Goal: Task Accomplishment & Management: Complete application form

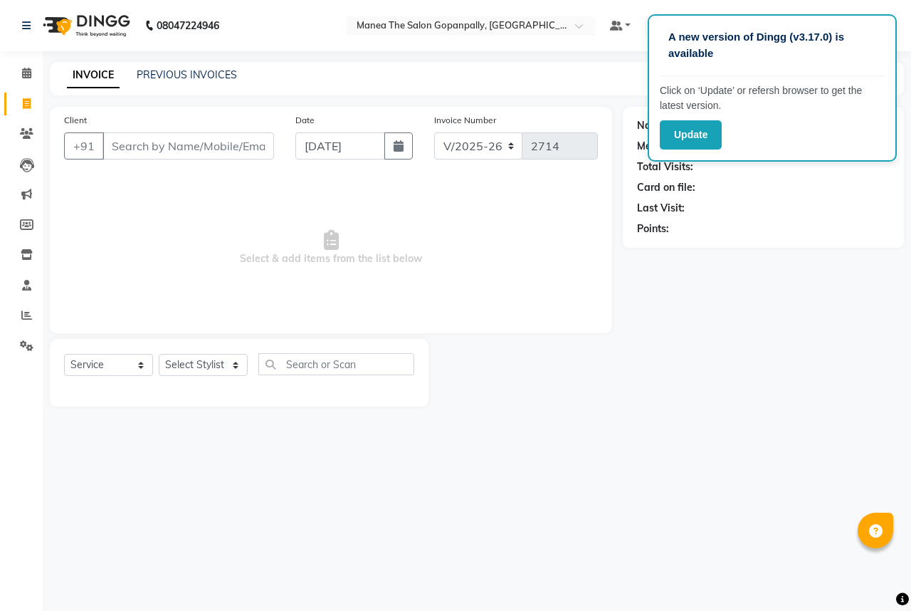
select select "7027"
select select "service"
click at [832, 247] on div "Name: Membership: Total Visits: Card on file: Last Visit: Points:" at bounding box center [763, 177] width 281 height 141
click at [840, 235] on div "Points:" at bounding box center [763, 228] width 253 height 15
click at [835, 235] on div "Points:" at bounding box center [763, 228] width 253 height 15
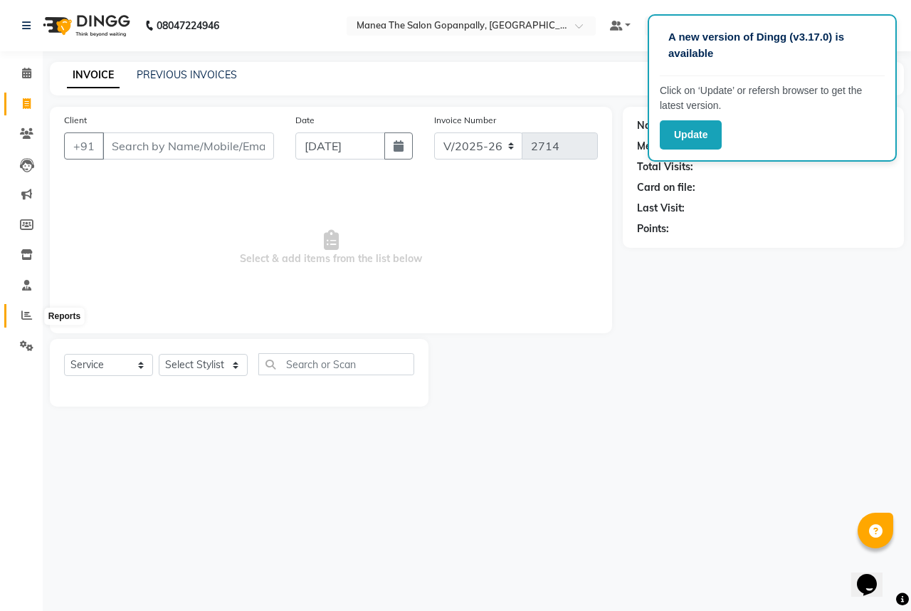
click at [23, 318] on icon at bounding box center [26, 315] width 11 height 11
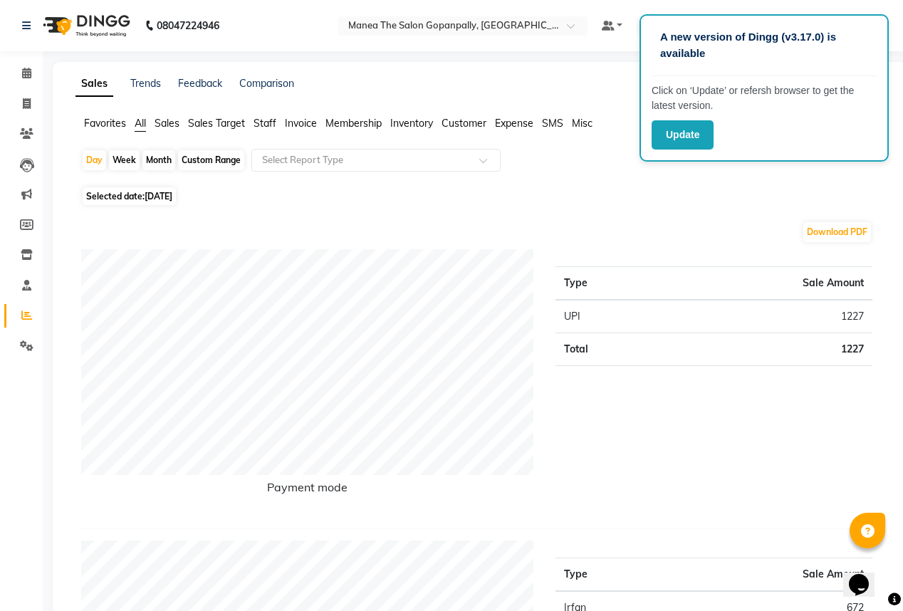
click at [161, 155] on div "Month" at bounding box center [158, 160] width 33 height 20
select select "9"
select select "2025"
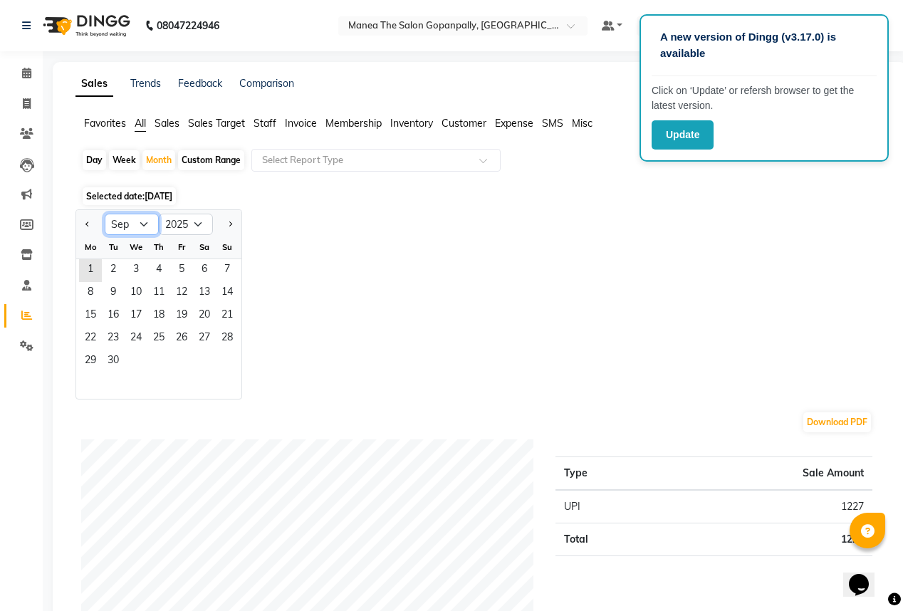
click at [145, 228] on select "Jan Feb Mar Apr May Jun Jul Aug Sep Oct Nov Dec" at bounding box center [132, 224] width 54 height 21
select select "8"
click at [105, 214] on select "Jan Feb Mar Apr May Jun Jul Aug Sep Oct Nov Dec" at bounding box center [132, 224] width 54 height 21
click at [183, 268] on span "1" at bounding box center [181, 270] width 23 height 23
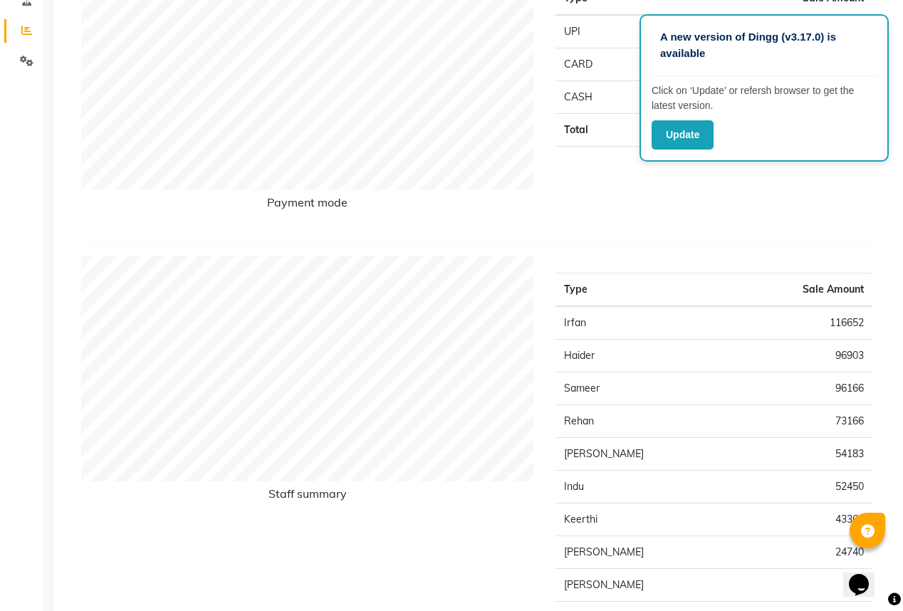
scroll to position [342, 0]
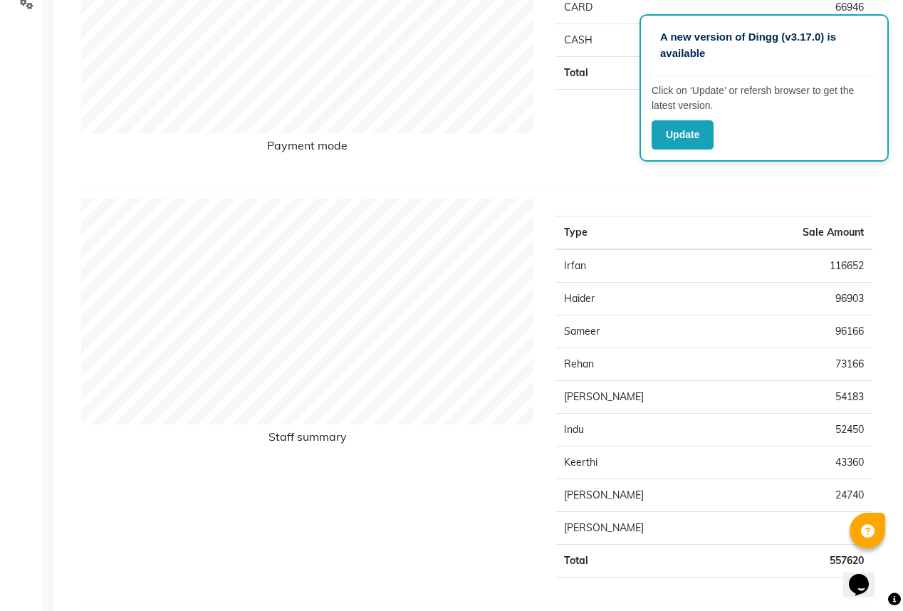
drag, startPoint x: 790, startPoint y: 492, endPoint x: 822, endPoint y: 493, distance: 32.8
click at [822, 493] on td "24740" at bounding box center [802, 495] width 142 height 33
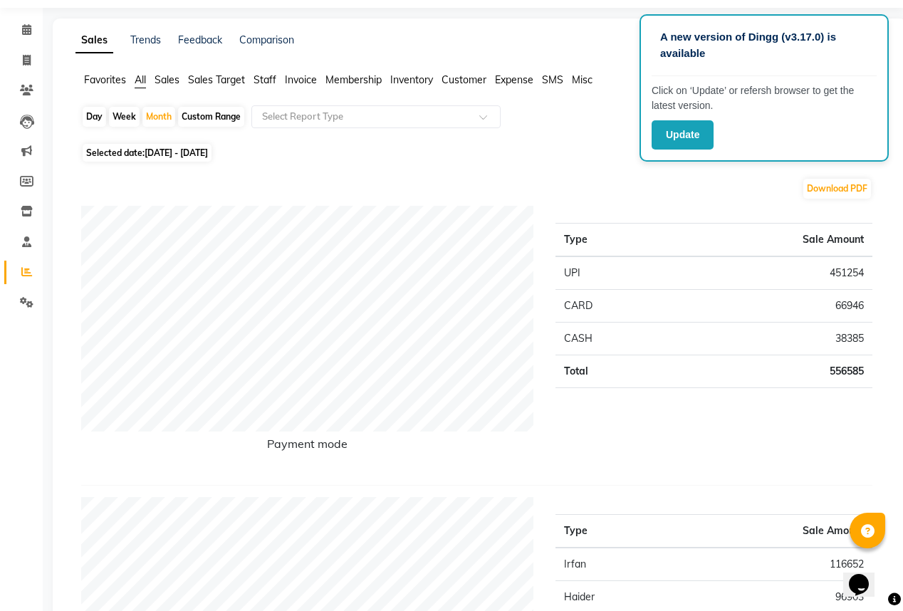
scroll to position [0, 0]
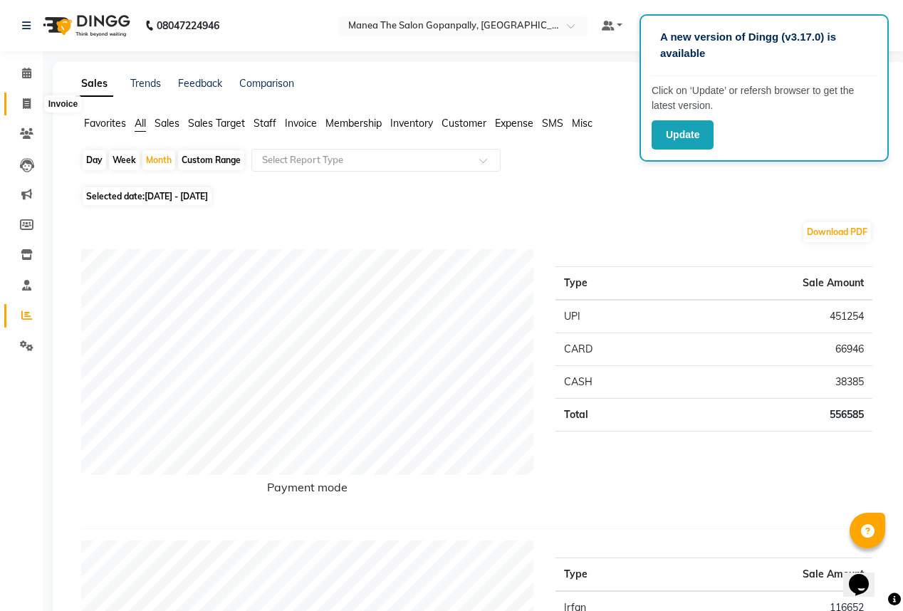
click at [26, 103] on icon at bounding box center [27, 103] width 8 height 11
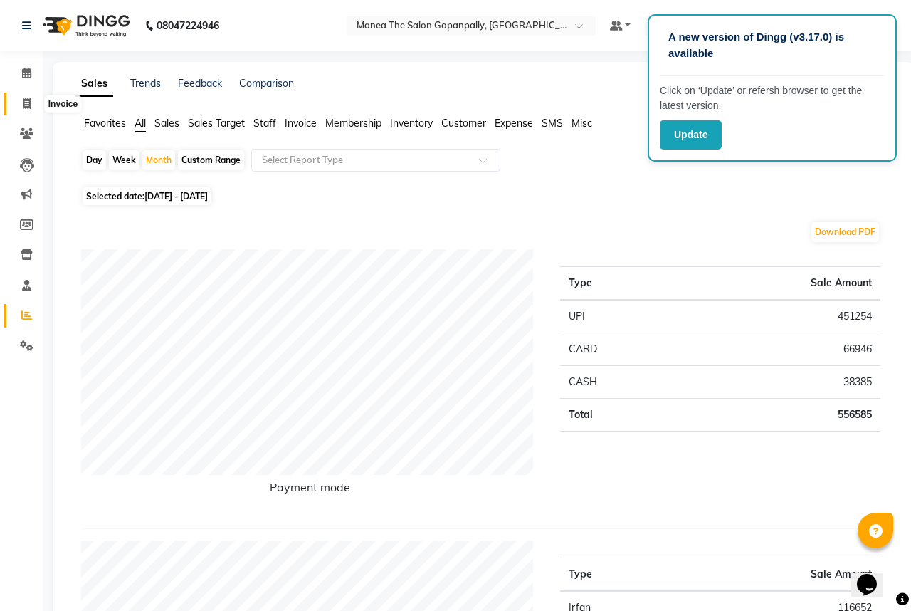
select select "7027"
select select "service"
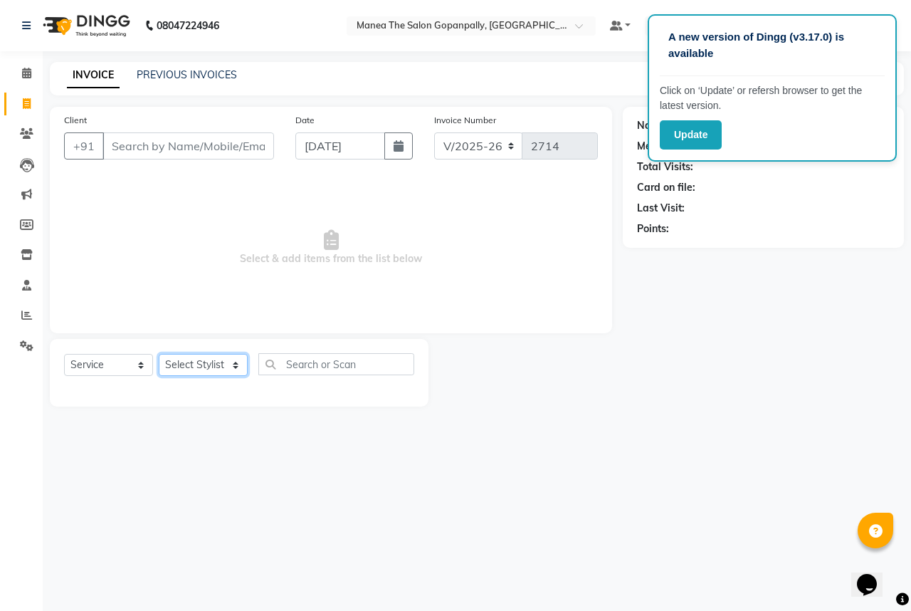
click at [182, 372] on select "Select Stylist" at bounding box center [203, 365] width 89 height 22
select select "90389"
click at [159, 355] on select "Select Stylist anas [PERSON_NAME] [PERSON_NAME] [PERSON_NAME] sameer [PERSON_NA…" at bounding box center [203, 365] width 89 height 22
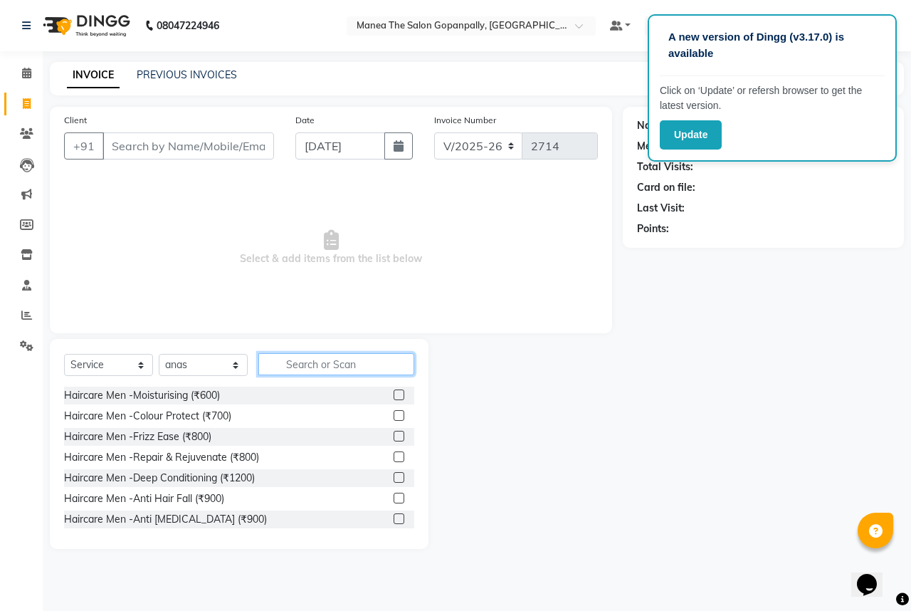
click at [340, 367] on input "text" at bounding box center [336, 364] width 156 height 22
type input "cut"
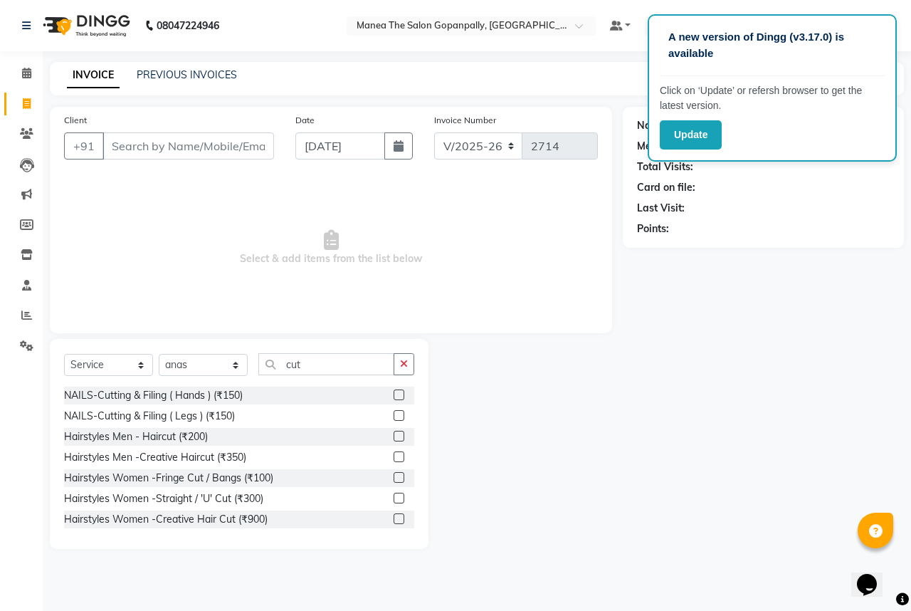
click at [394, 438] on label at bounding box center [399, 436] width 11 height 11
click at [394, 438] on input "checkbox" at bounding box center [398, 436] width 9 height 9
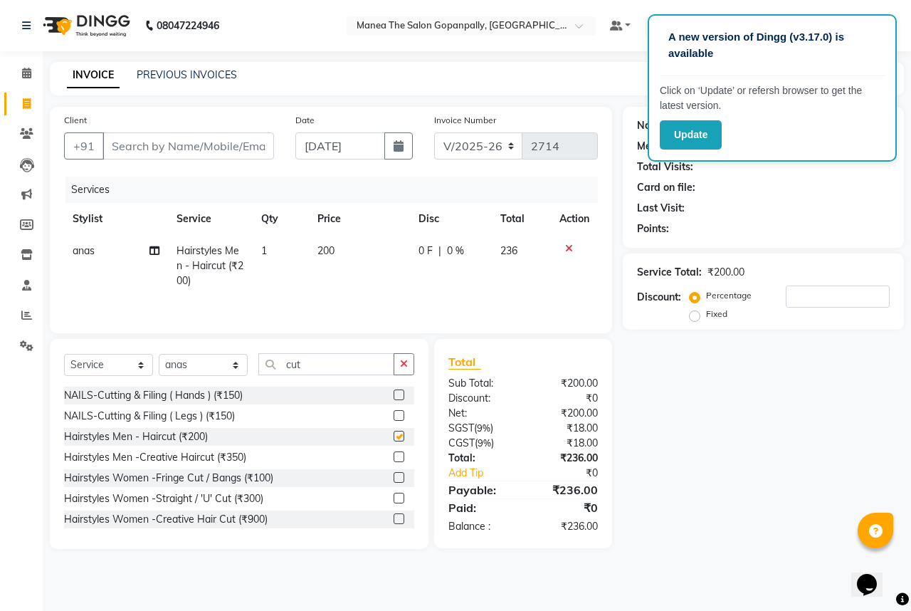
checkbox input "false"
click at [212, 374] on select "Select Stylist anas [PERSON_NAME] [PERSON_NAME] [PERSON_NAME] sameer [PERSON_NA…" at bounding box center [203, 365] width 89 height 22
select select "57882"
click at [159, 355] on select "Select Stylist anas [PERSON_NAME] [PERSON_NAME] [PERSON_NAME] sameer [PERSON_NA…" at bounding box center [203, 365] width 89 height 22
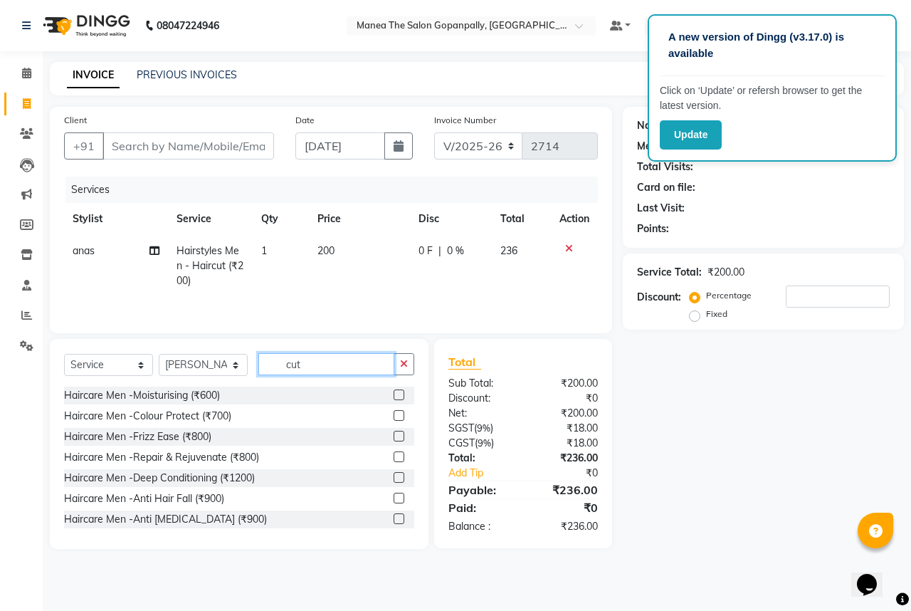
click at [328, 375] on input "cut" at bounding box center [326, 364] width 136 height 22
type input "c"
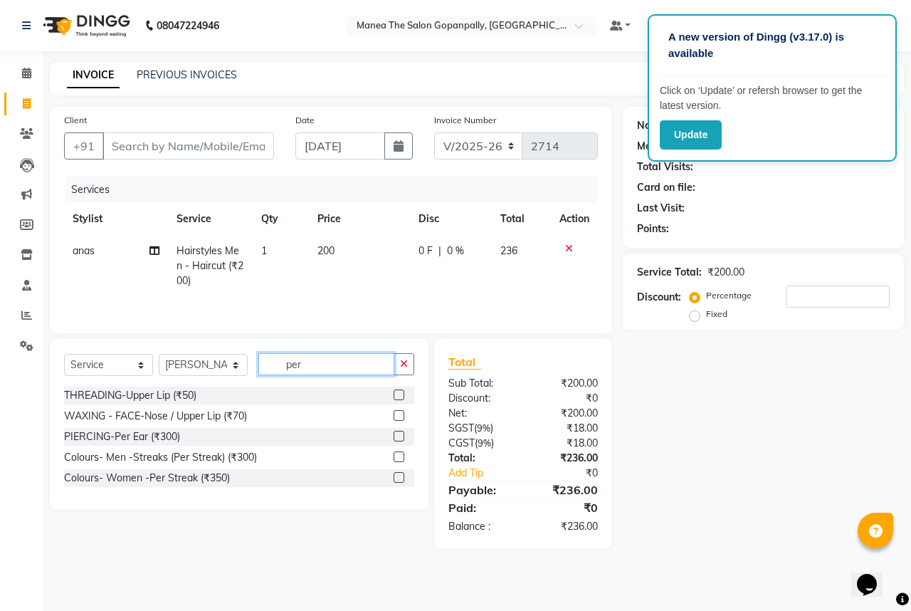
type input "per"
click at [397, 476] on label at bounding box center [399, 477] width 11 height 11
click at [397, 476] on input "checkbox" at bounding box center [398, 478] width 9 height 9
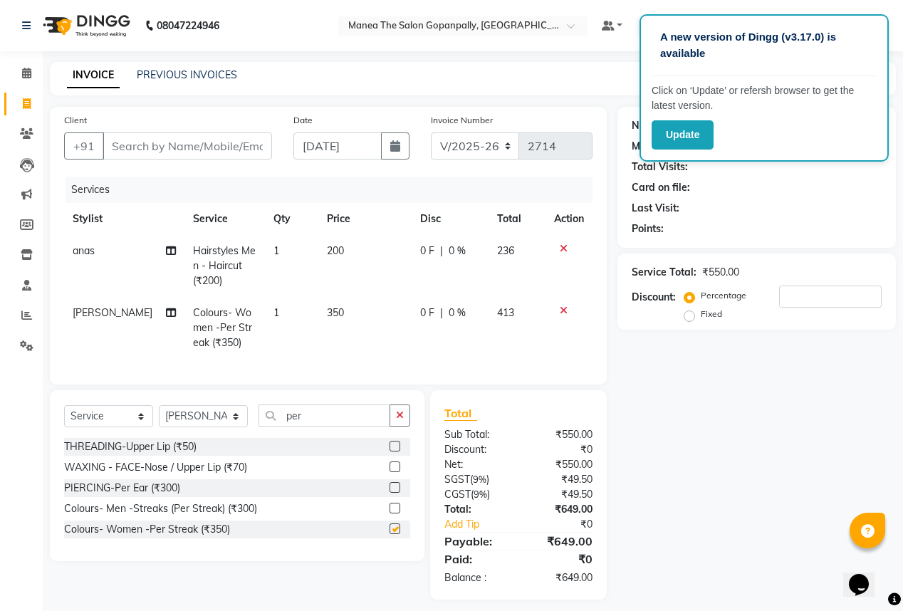
checkbox input "false"
click at [327, 310] on span "350" at bounding box center [335, 312] width 17 height 13
select select "57882"
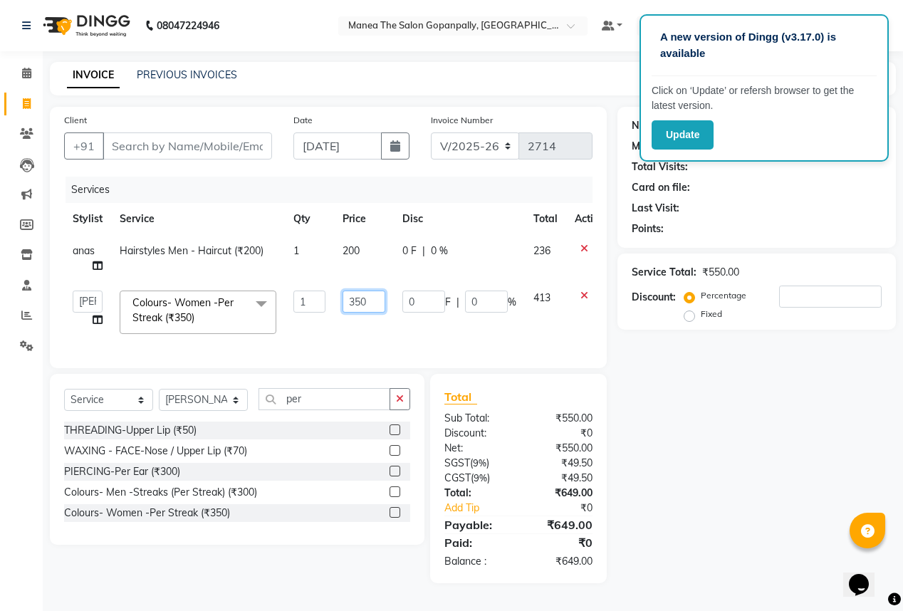
click at [360, 300] on input "350" at bounding box center [363, 302] width 43 height 22
type input "1000"
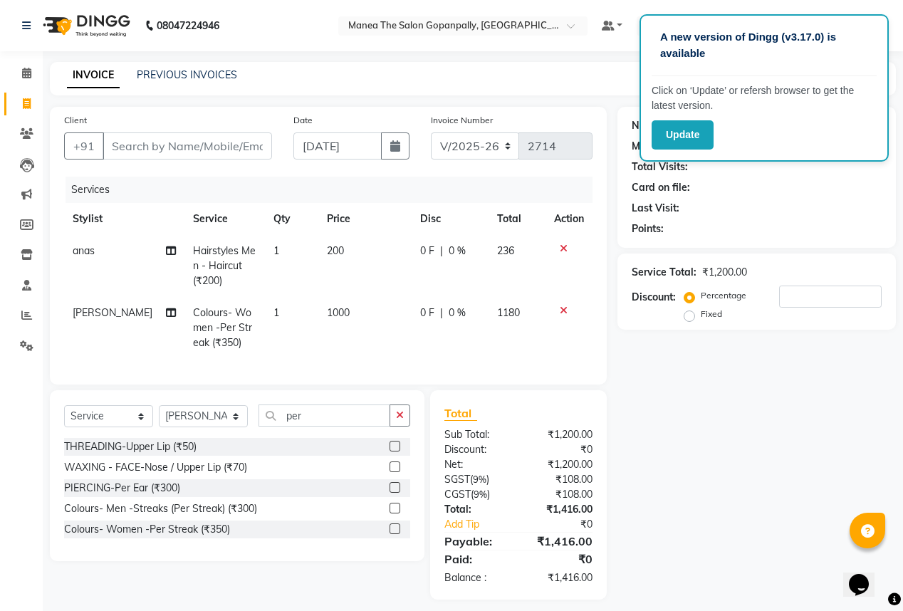
click at [384, 325] on td "1000" at bounding box center [364, 328] width 93 height 62
select select "57882"
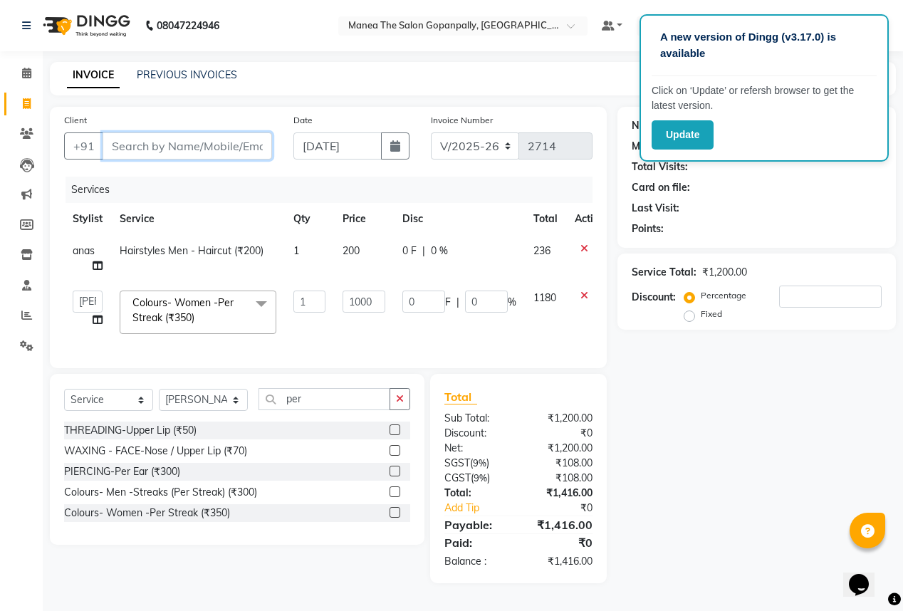
click at [228, 152] on input "Client" at bounding box center [187, 145] width 169 height 27
type input "8"
type input "0"
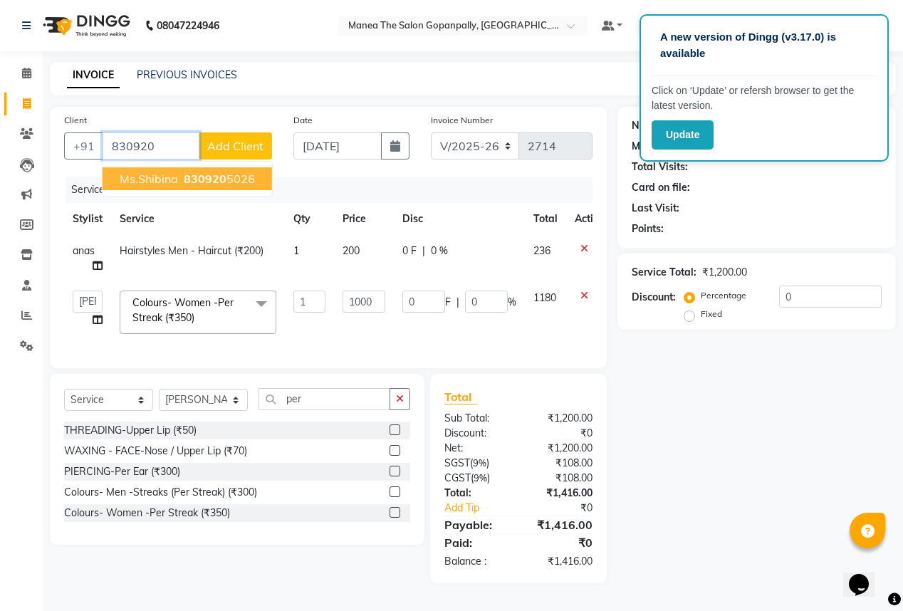
click at [224, 178] on ngb-highlight "830920 5026" at bounding box center [218, 179] width 74 height 14
type input "8309205026"
type input "200"
type input "20"
select select "1: Object"
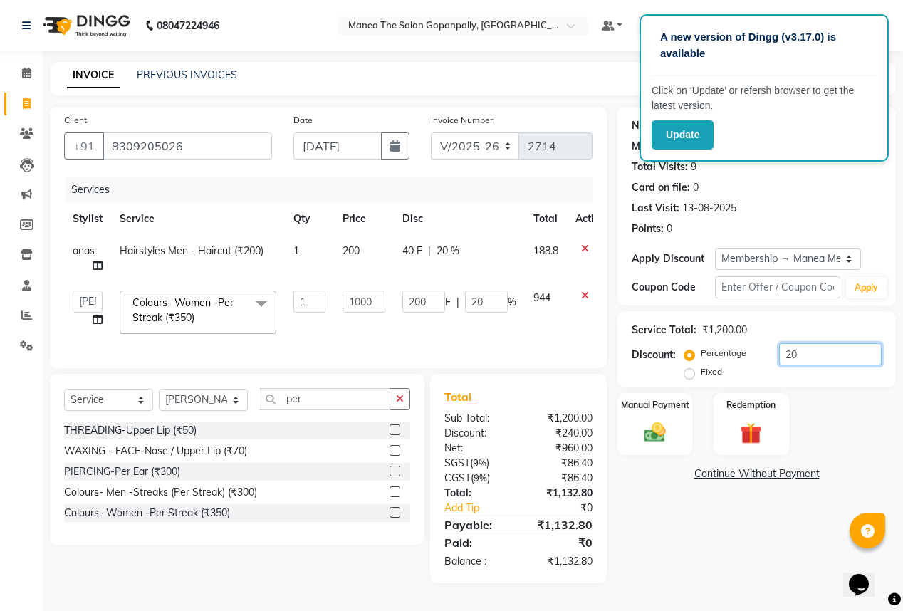
click at [853, 354] on input "20" at bounding box center [830, 354] width 103 height 22
type input "2"
type input "20"
type input "2"
type input "0"
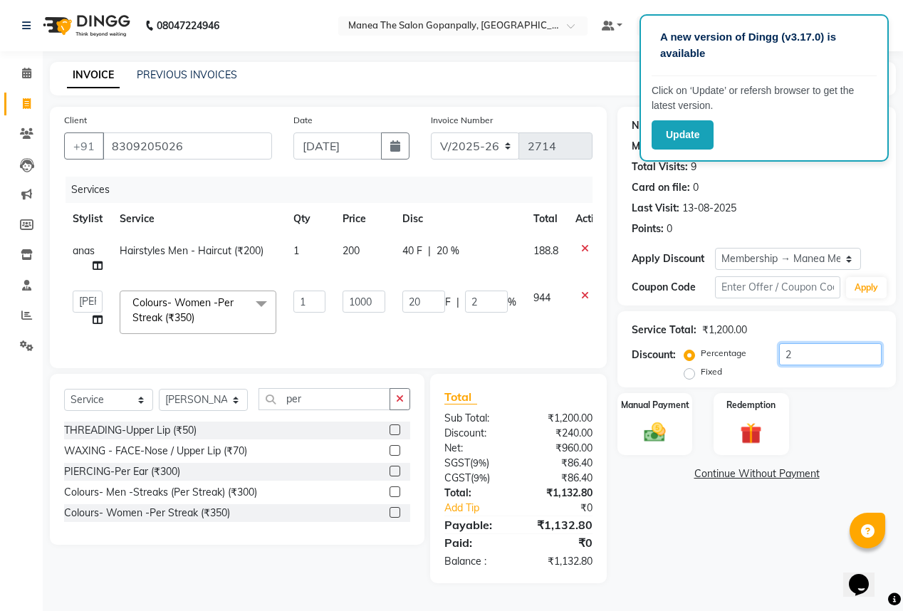
type input "0"
type input "2"
type input "20"
type input "2"
type input "20"
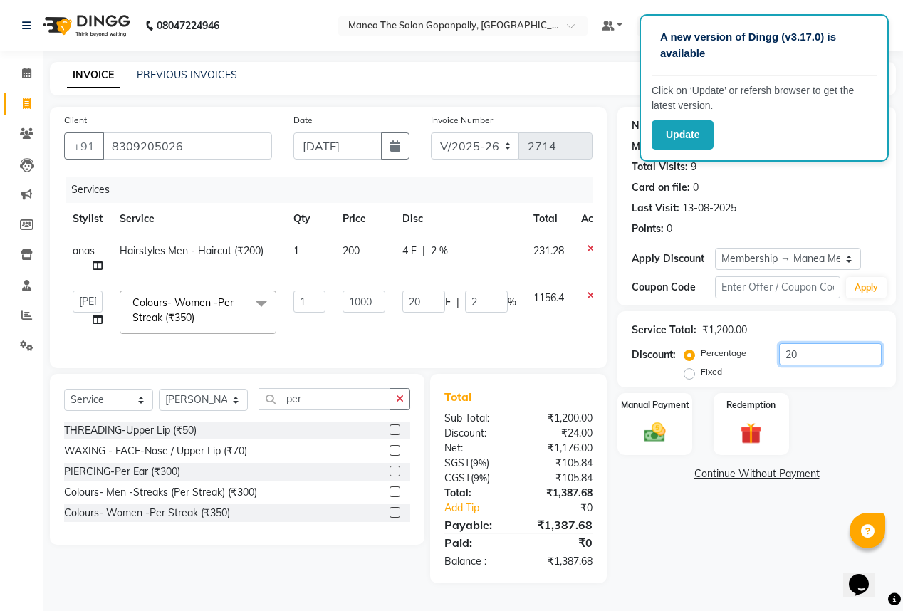
type input "200"
type input "20"
click at [649, 431] on img at bounding box center [655, 432] width 36 height 26
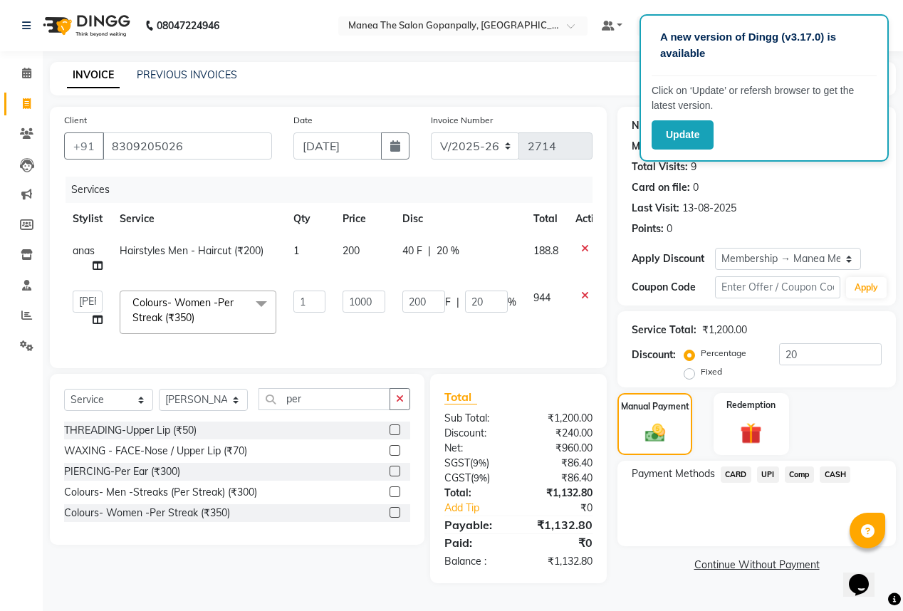
click at [771, 474] on span "UPI" at bounding box center [768, 474] width 22 height 16
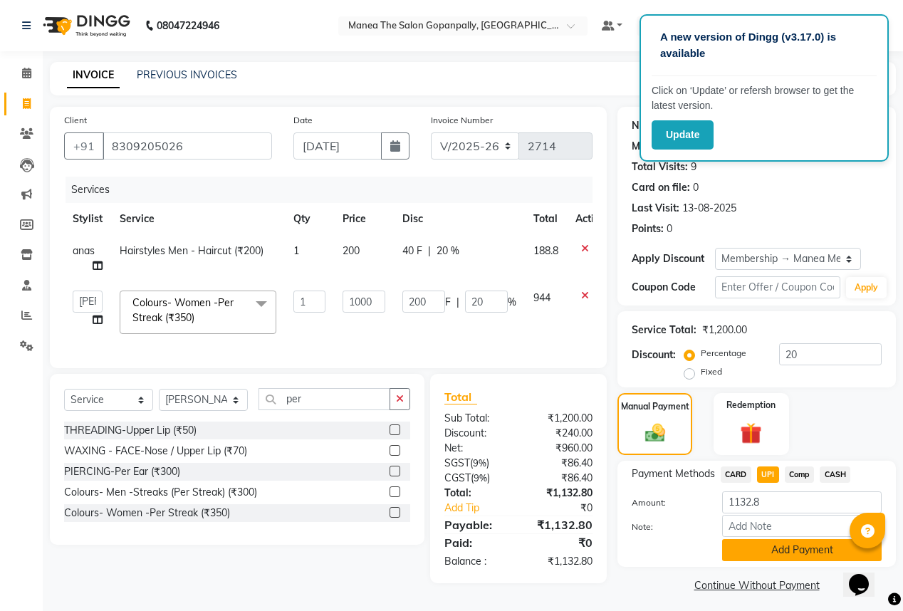
drag, startPoint x: 789, startPoint y: 550, endPoint x: 797, endPoint y: 550, distance: 7.9
click at [790, 550] on button "Add Payment" at bounding box center [801, 550] width 159 height 22
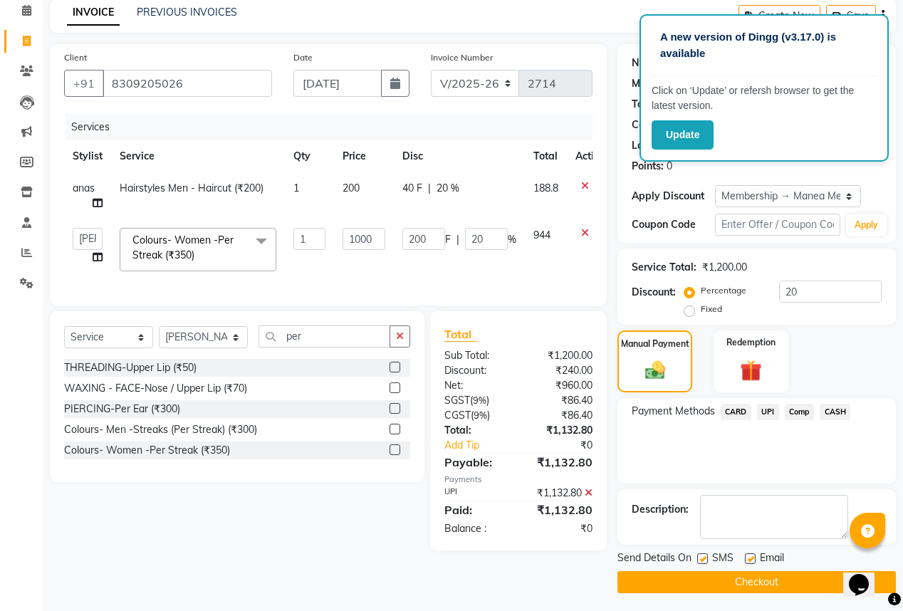
scroll to position [66, 0]
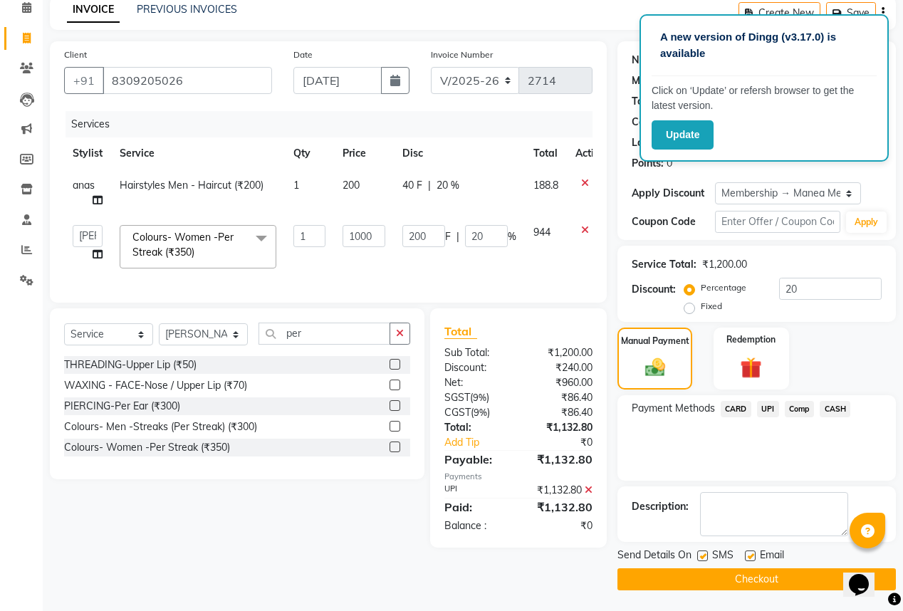
drag, startPoint x: 751, startPoint y: 555, endPoint x: 760, endPoint y: 577, distance: 23.0
click at [751, 557] on label at bounding box center [750, 555] width 11 height 11
click at [751, 557] on input "checkbox" at bounding box center [749, 556] width 9 height 9
checkbox input "false"
click at [760, 577] on button "Checkout" at bounding box center [756, 579] width 278 height 22
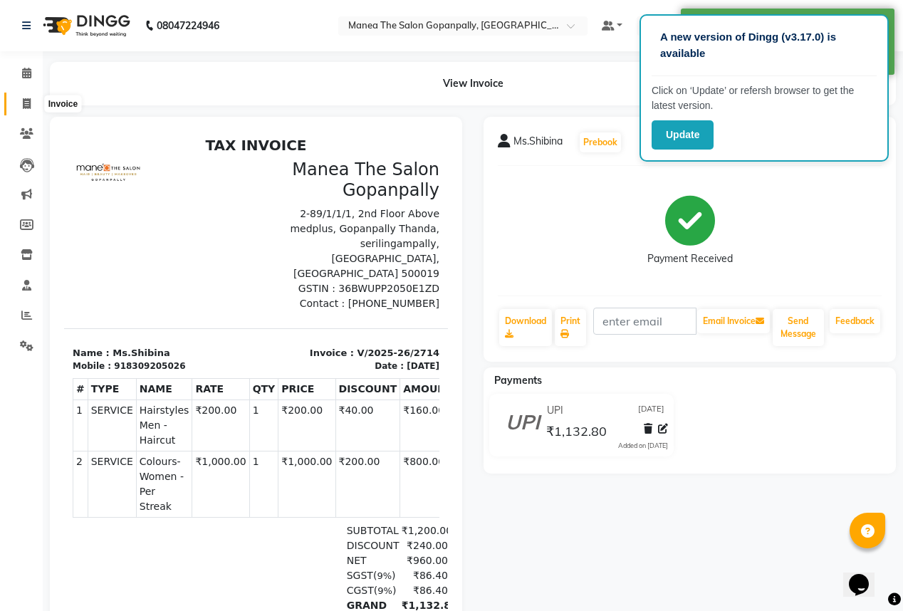
click at [20, 104] on span at bounding box center [26, 104] width 25 height 16
select select "service"
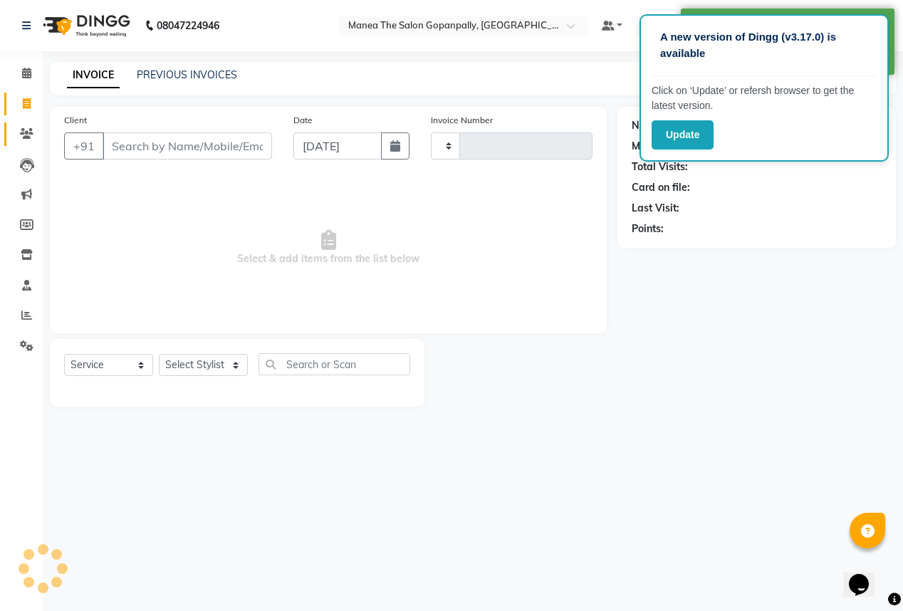
type input "2715"
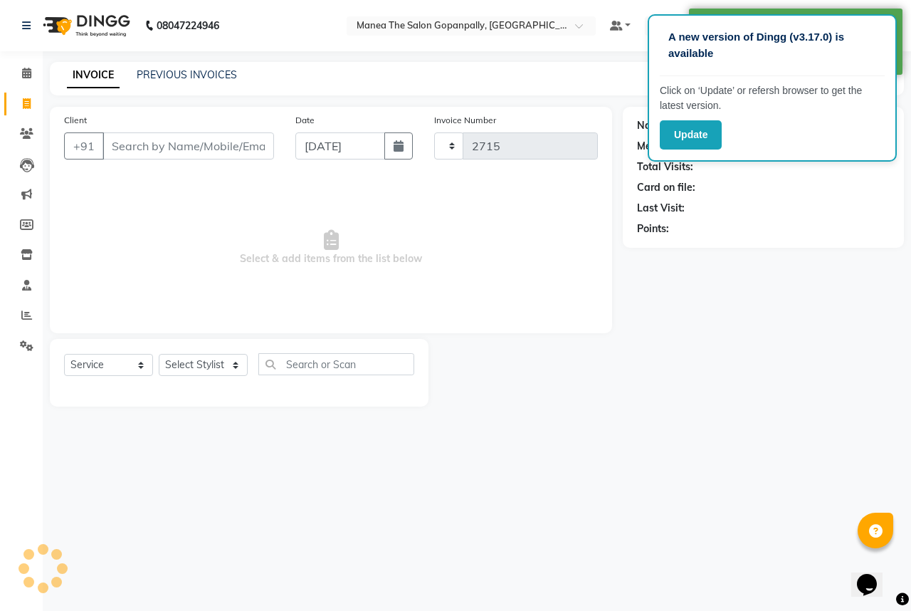
select select "7027"
click at [686, 138] on button "Update" at bounding box center [691, 134] width 62 height 29
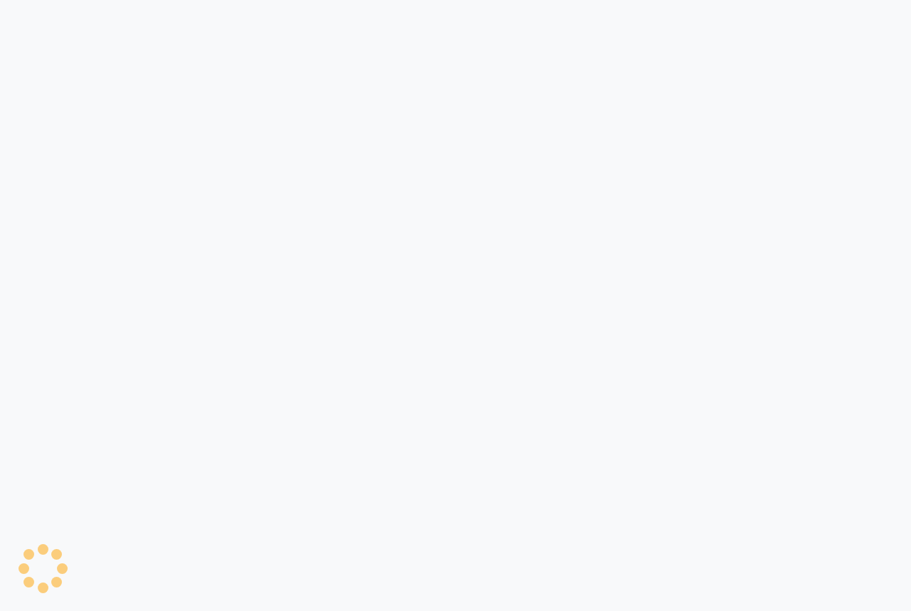
select select "7027"
select select "service"
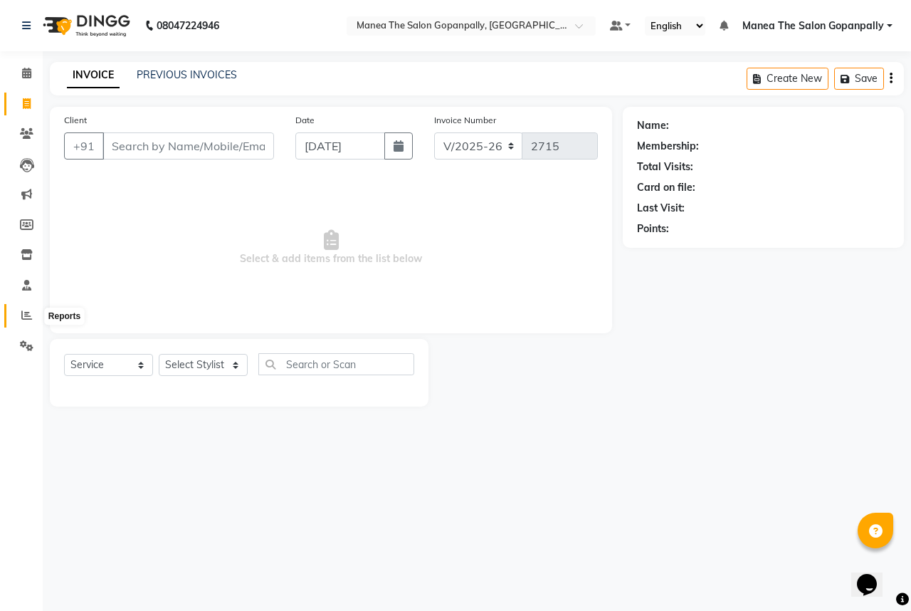
click at [17, 308] on span at bounding box center [26, 316] width 25 height 16
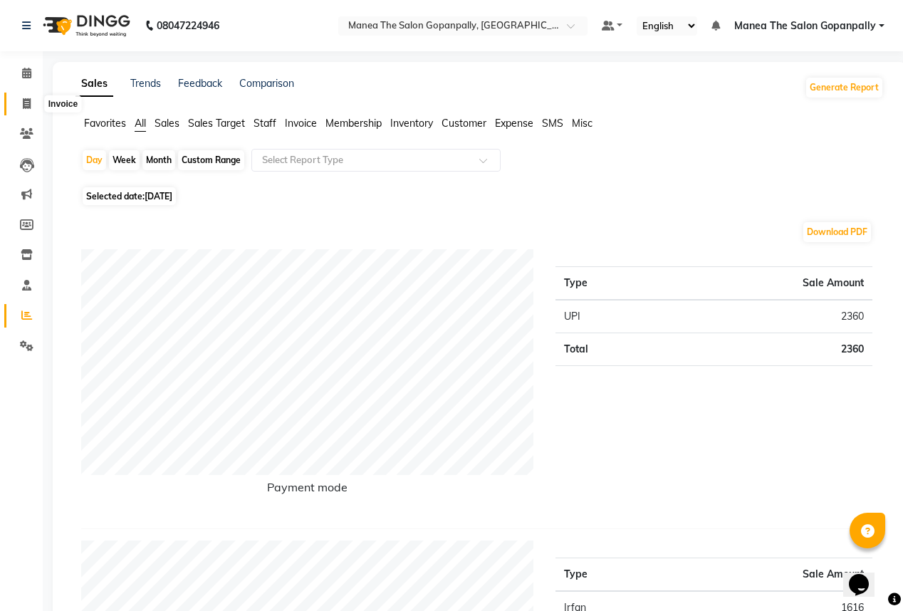
click at [26, 99] on icon at bounding box center [27, 103] width 8 height 11
select select "service"
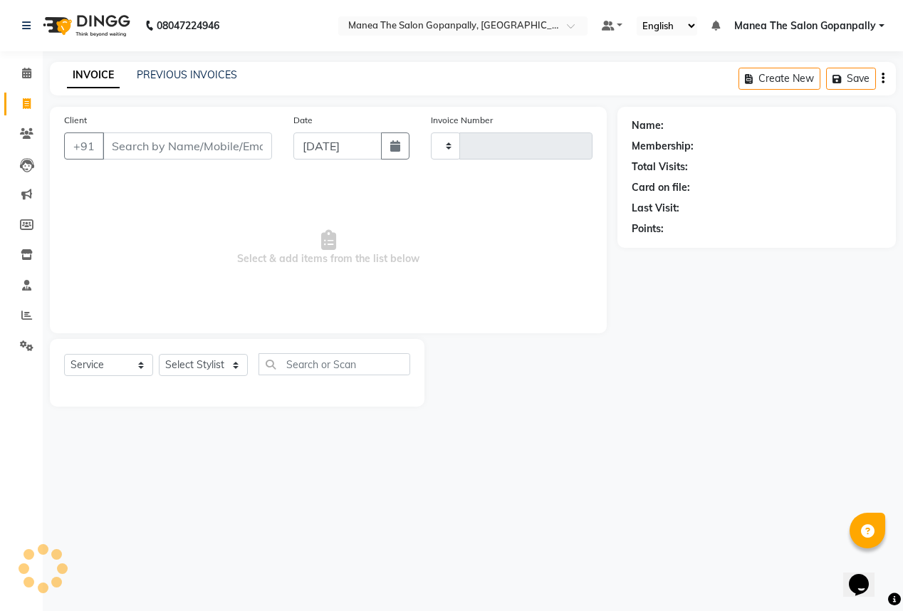
type input "2715"
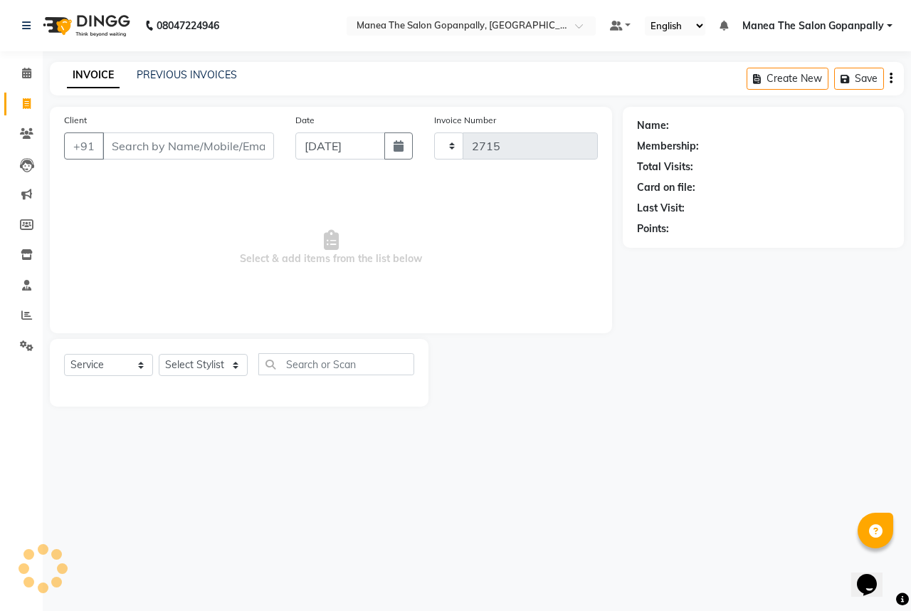
select select "7027"
click at [211, 365] on select "Select Stylist anas [PERSON_NAME] [PERSON_NAME] [PERSON_NAME] sameer [PERSON_NA…" at bounding box center [203, 365] width 89 height 22
select select "57885"
click at [159, 355] on select "Select Stylist anas [PERSON_NAME] [PERSON_NAME] [PERSON_NAME] sameer [PERSON_NA…" at bounding box center [203, 365] width 89 height 22
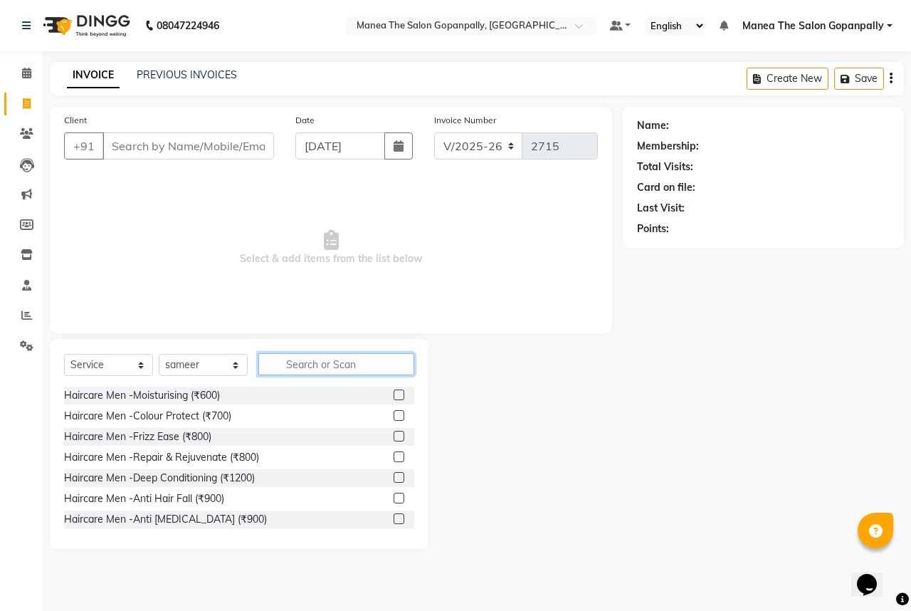
click at [339, 370] on input "text" at bounding box center [336, 364] width 156 height 22
type input "cut"
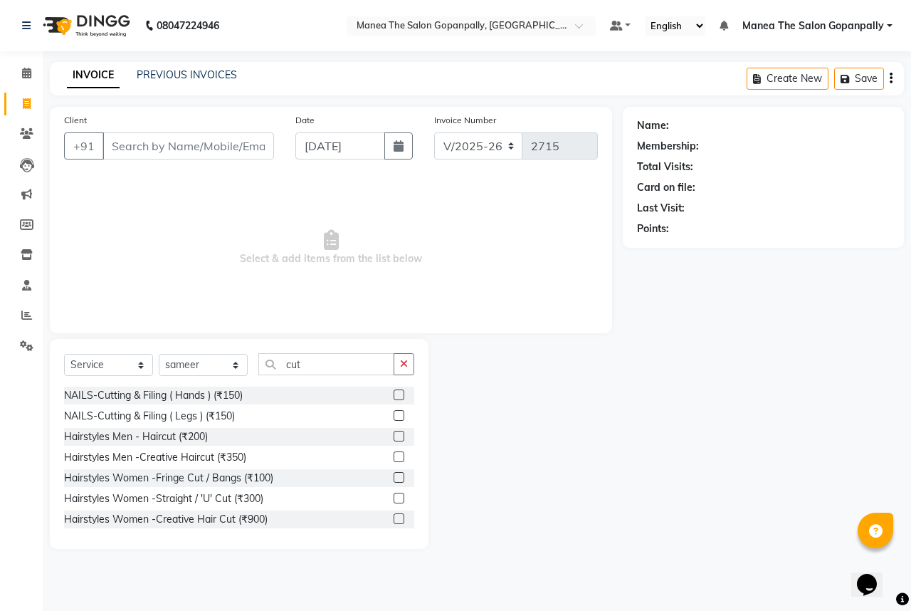
click at [394, 433] on label at bounding box center [399, 436] width 11 height 11
click at [394, 433] on input "checkbox" at bounding box center [398, 436] width 9 height 9
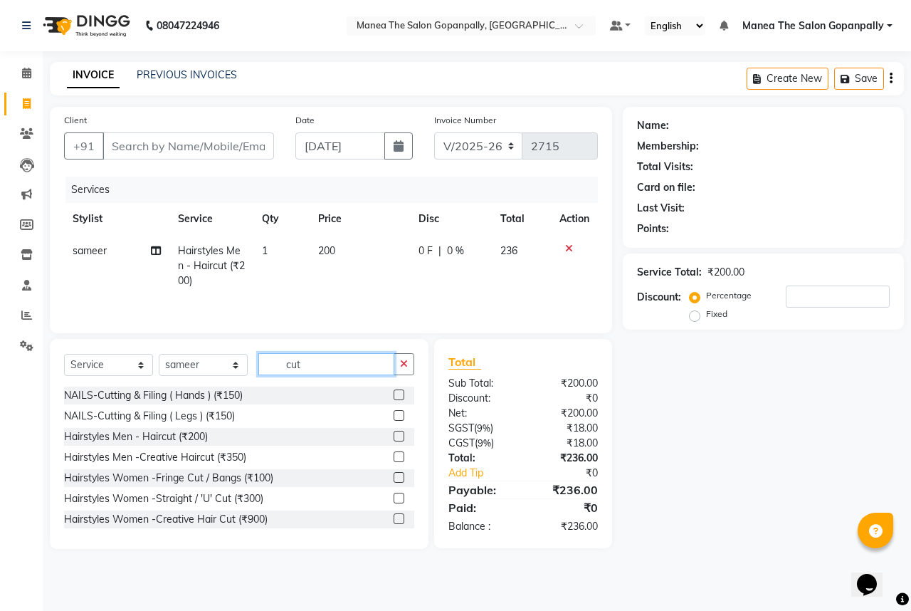
checkbox input "false"
click at [332, 363] on input "cut" at bounding box center [326, 364] width 136 height 22
type input "c"
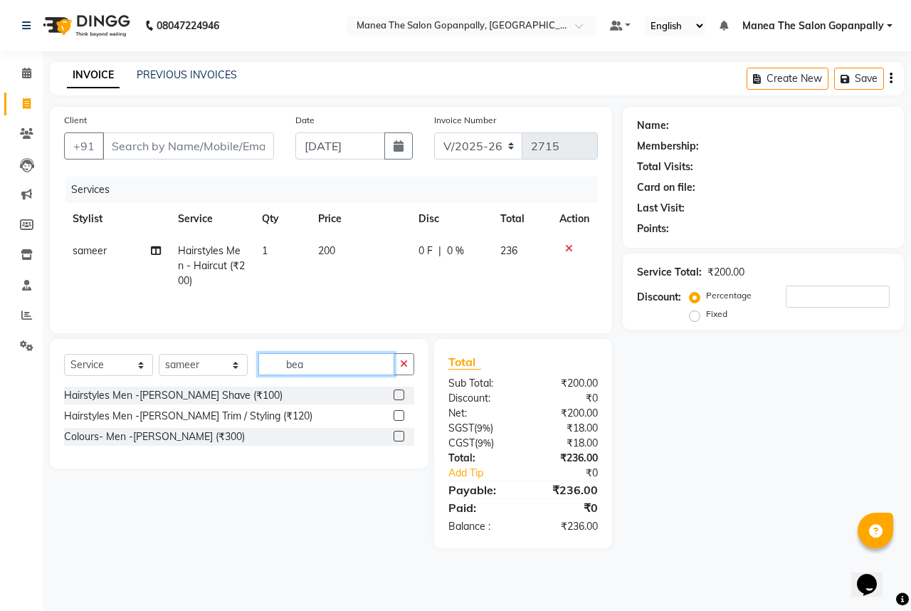
type input "bea"
click at [401, 413] on label at bounding box center [399, 415] width 11 height 11
click at [401, 413] on input "checkbox" at bounding box center [398, 416] width 9 height 9
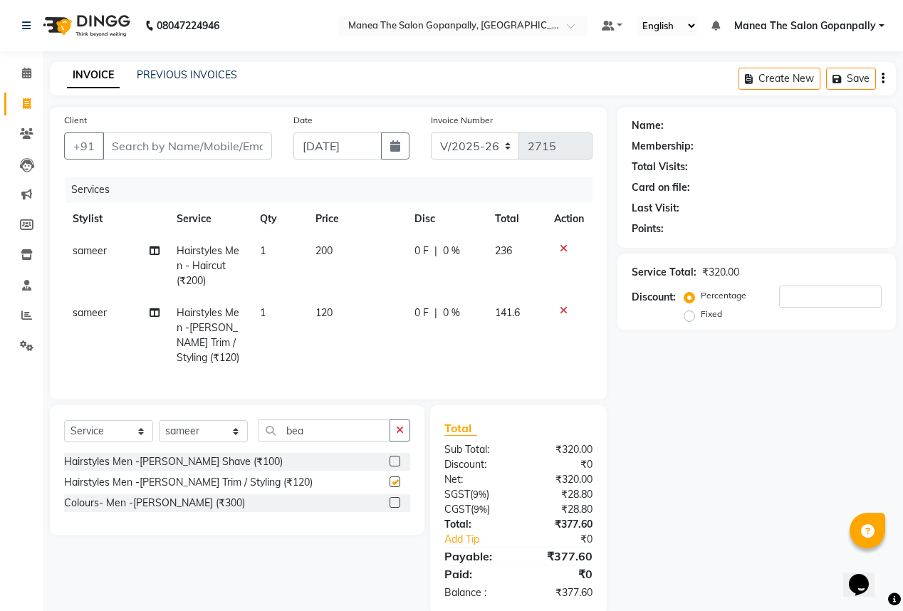
checkbox input "false"
click at [347, 440] on input "bea" at bounding box center [324, 430] width 132 height 22
type input "b"
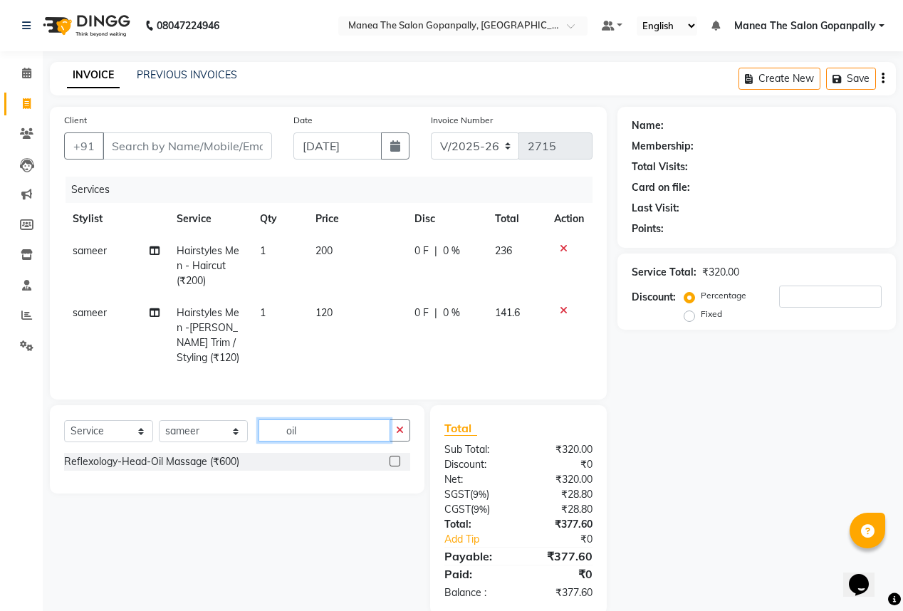
type input "oil"
click at [393, 466] on label at bounding box center [394, 461] width 11 height 11
click at [393, 466] on input "checkbox" at bounding box center [393, 461] width 9 height 9
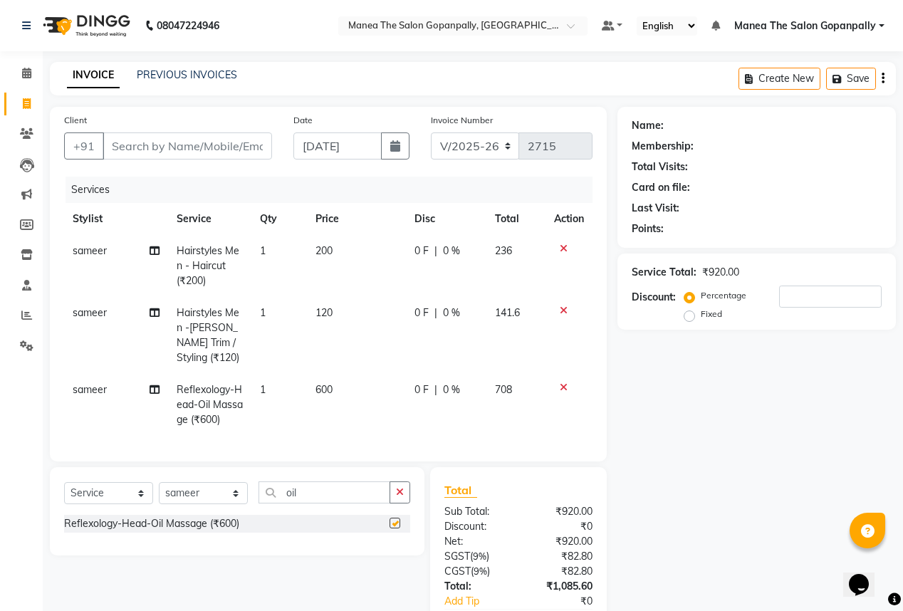
checkbox input "false"
click at [166, 152] on input "Client" at bounding box center [187, 145] width 169 height 27
type input "9"
type input "0"
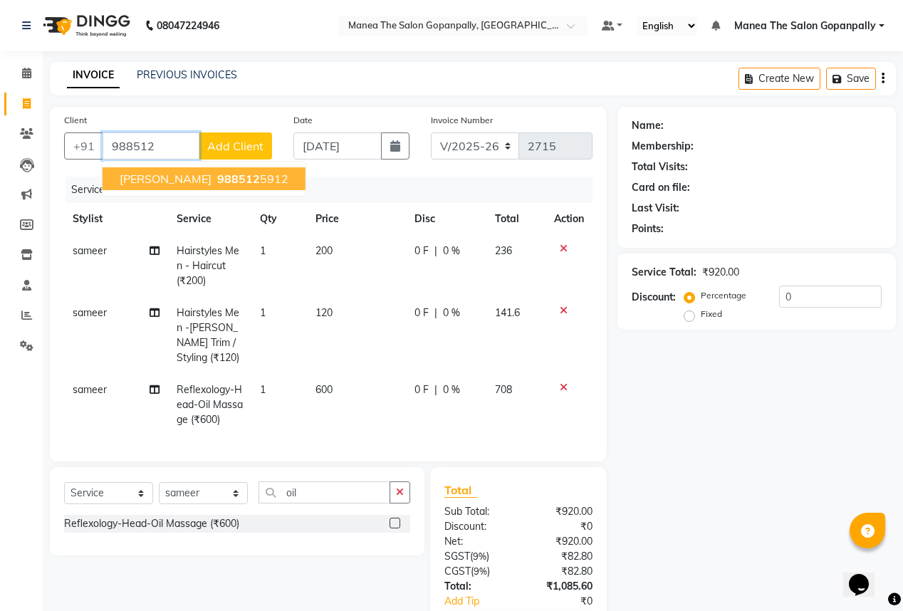
click at [217, 179] on span "988512" at bounding box center [238, 179] width 43 height 14
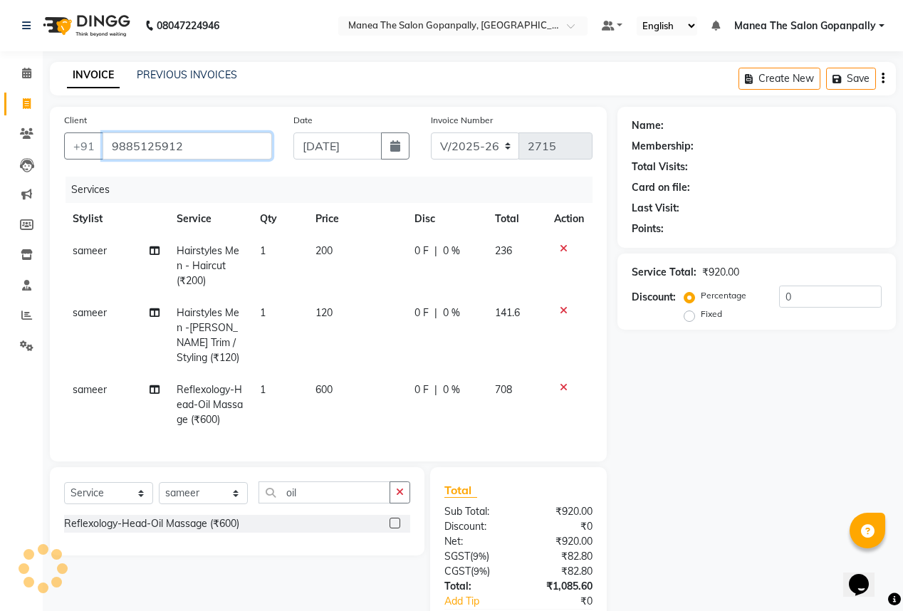
type input "9885125912"
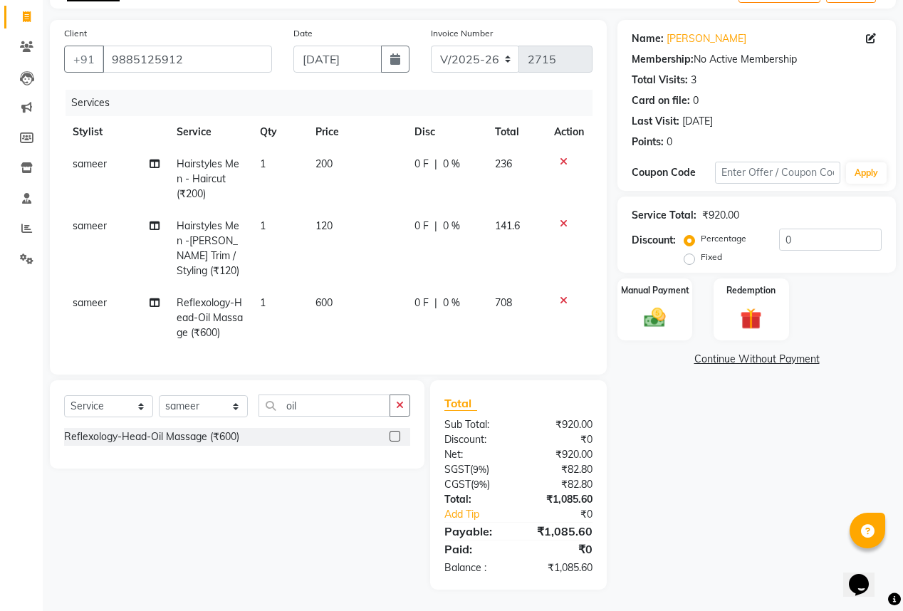
scroll to position [95, 0]
click at [802, 229] on input "0" at bounding box center [830, 240] width 103 height 22
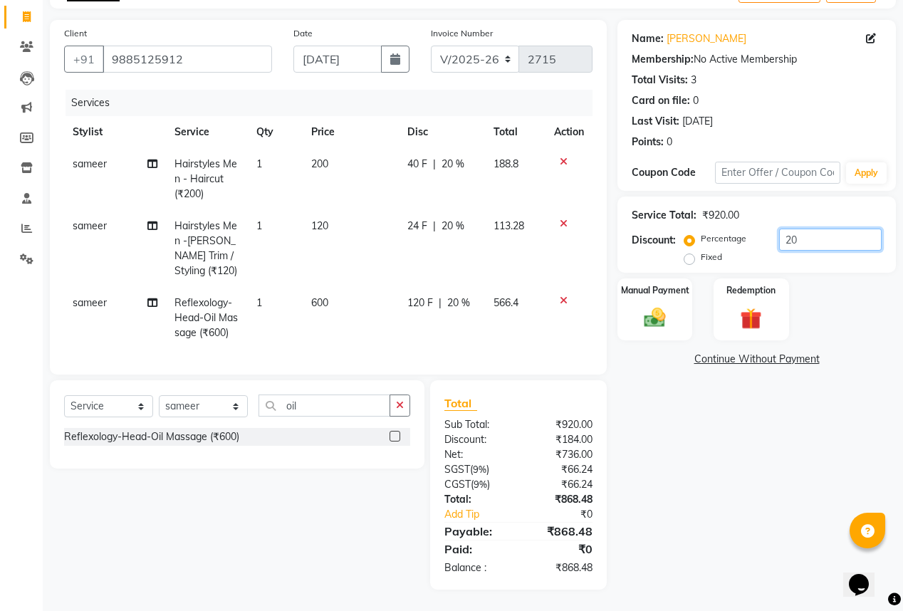
type input "20"
click at [197, 410] on select "Select Stylist anas [PERSON_NAME] [PERSON_NAME] [PERSON_NAME] sameer [PERSON_NA…" at bounding box center [203, 406] width 89 height 22
click at [404, 406] on button "button" at bounding box center [399, 405] width 21 height 22
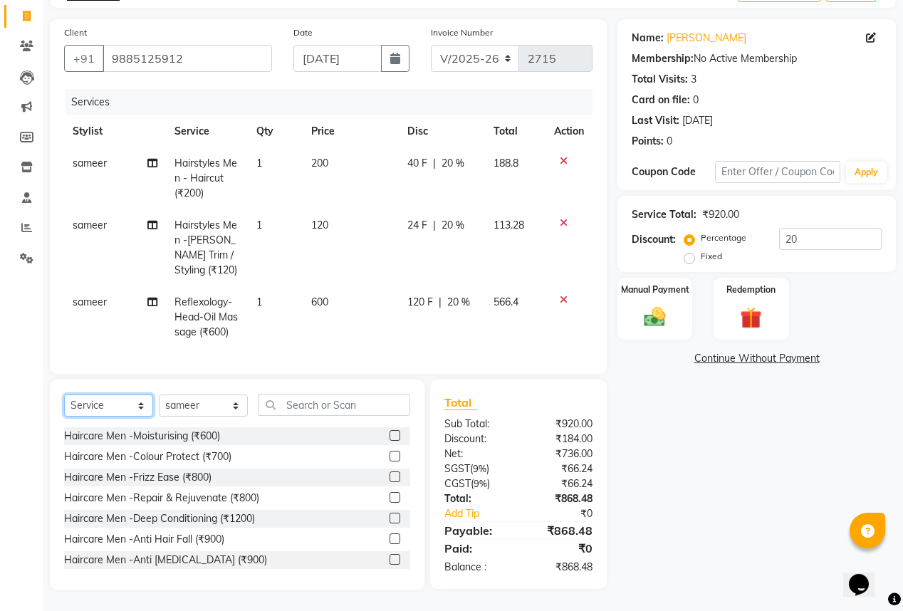
click at [122, 407] on select "Select Service Product Membership Package Voucher Prepaid Gift Card" at bounding box center [108, 405] width 89 height 22
click at [64, 396] on select "Select Service Product Membership Package Voucher Prepaid Gift Card" at bounding box center [108, 405] width 89 height 22
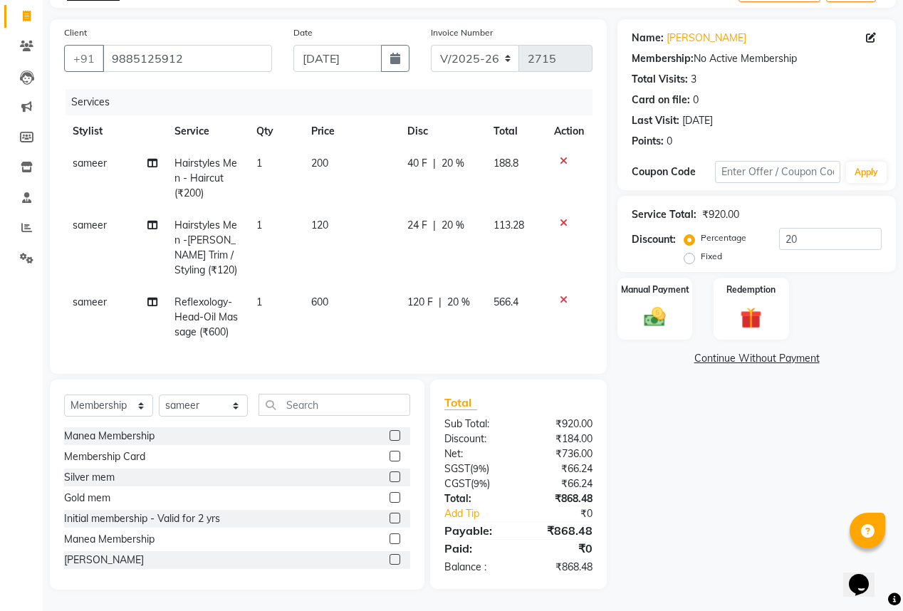
click at [389, 436] on label at bounding box center [394, 435] width 11 height 11
click at [389, 436] on input "checkbox" at bounding box center [393, 435] width 9 height 9
select select "select"
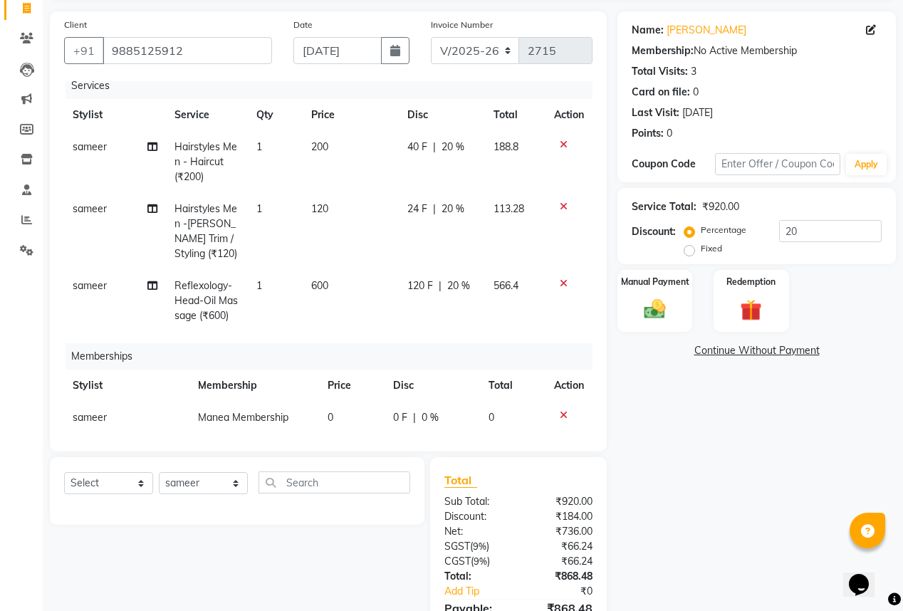
scroll to position [25, 0]
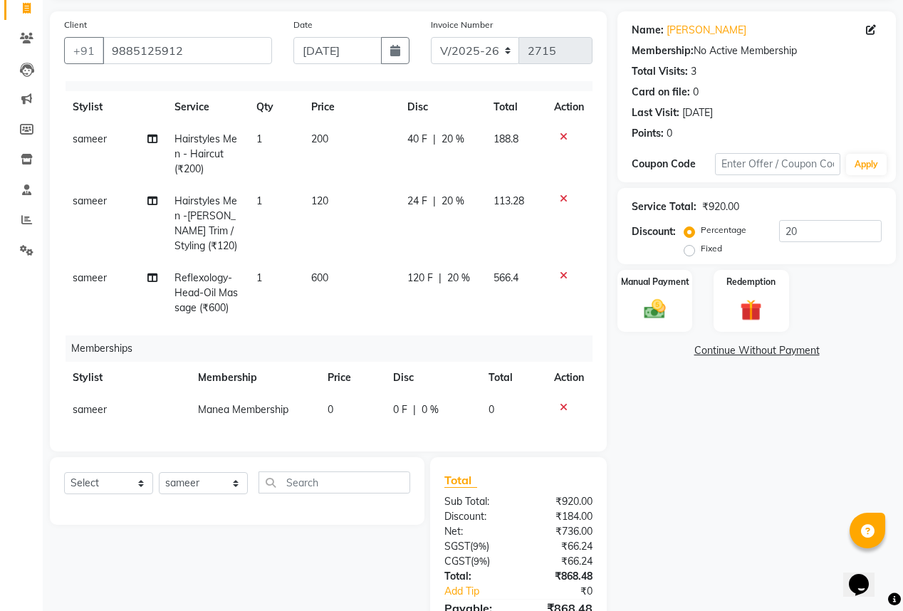
click at [328, 407] on span "0" at bounding box center [331, 409] width 6 height 13
select select "57885"
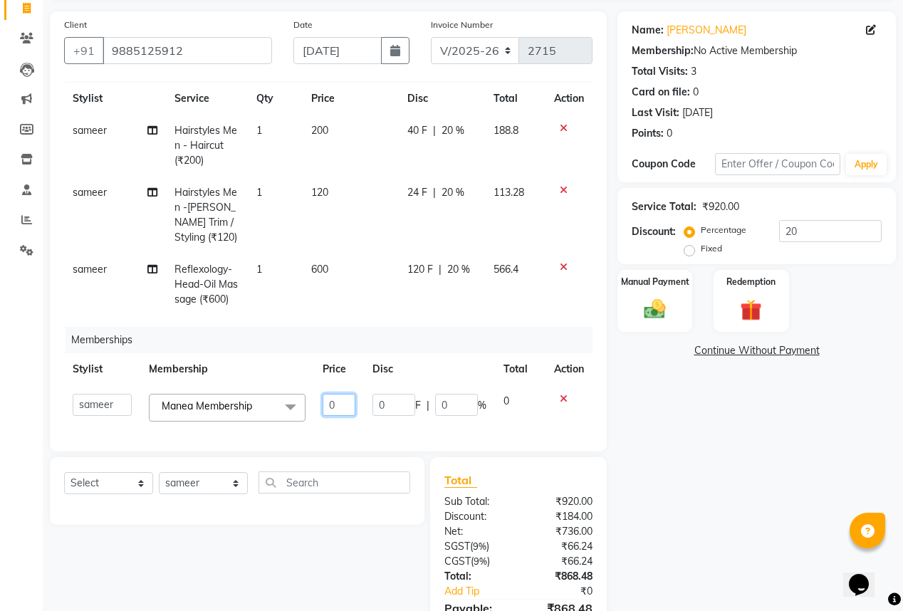
click at [333, 407] on input "0" at bounding box center [339, 405] width 33 height 22
type input "2"
type input "500"
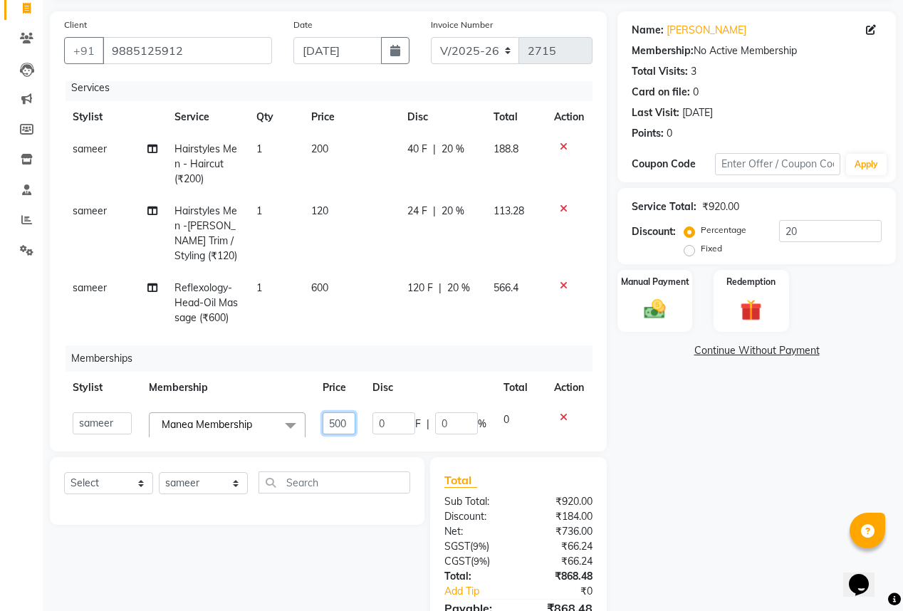
scroll to position [0, 0]
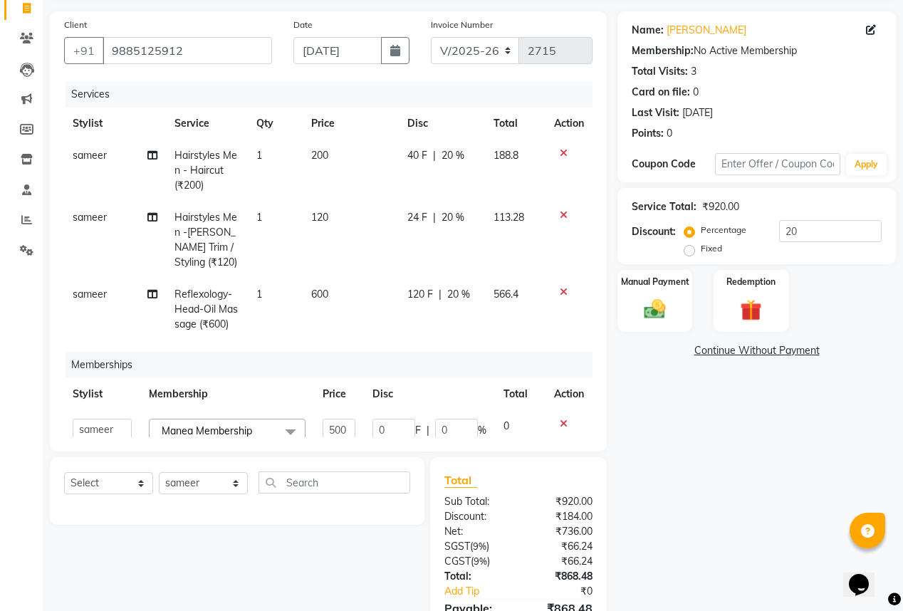
click at [737, 481] on div "Name: [PERSON_NAME] Membership: No Active Membership Total Visits: 3 Card on fi…" at bounding box center [761, 338] width 289 height 655
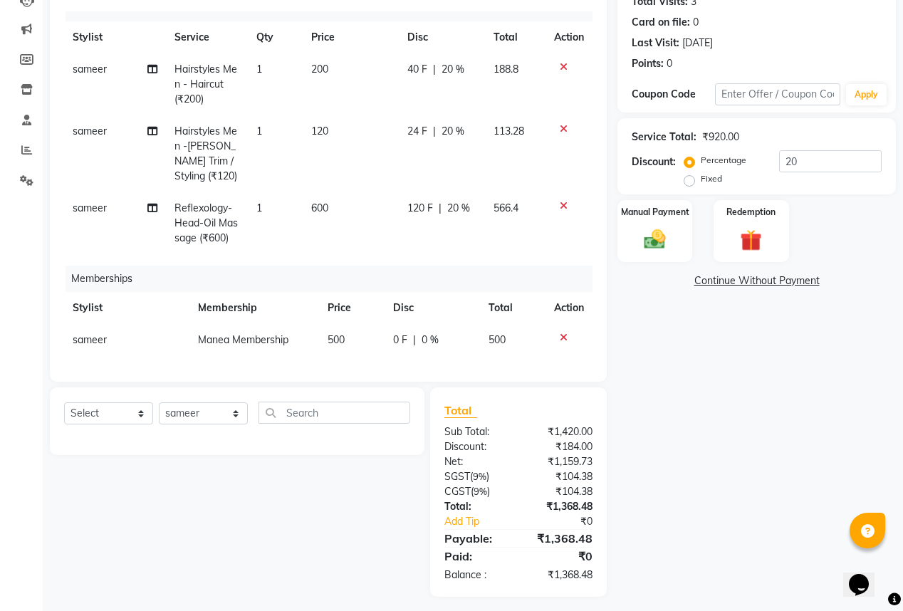
scroll to position [172, 0]
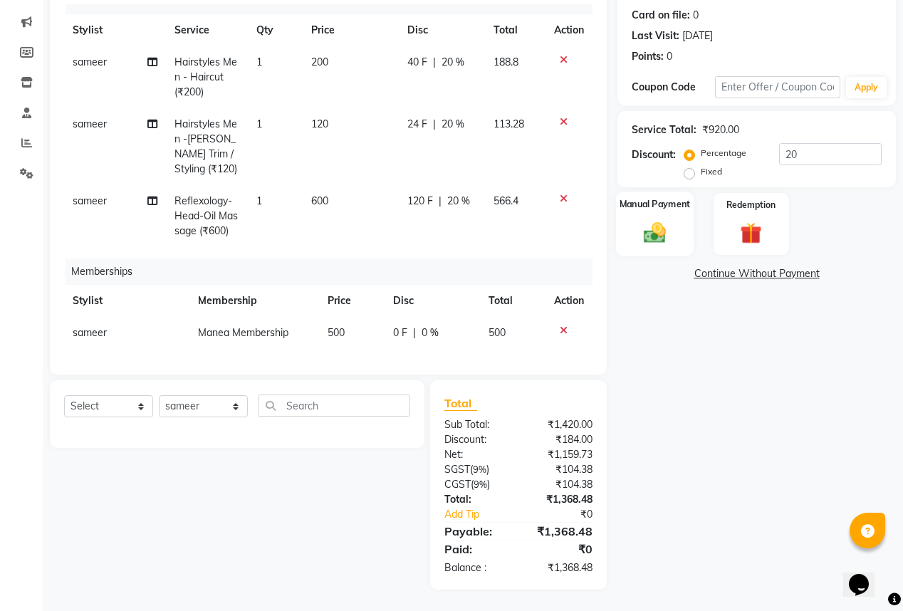
click at [665, 241] on img at bounding box center [655, 232] width 36 height 26
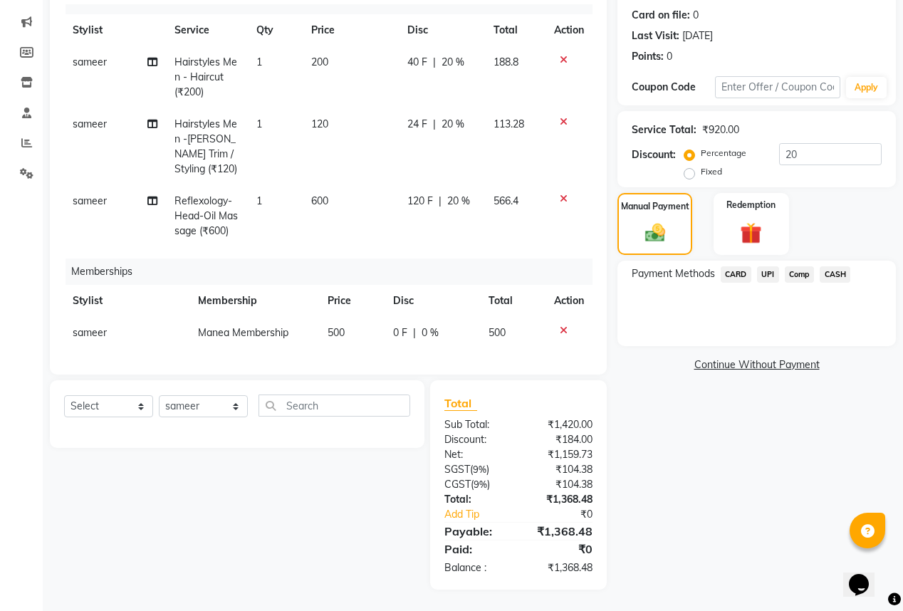
click at [766, 273] on span "UPI" at bounding box center [768, 274] width 22 height 16
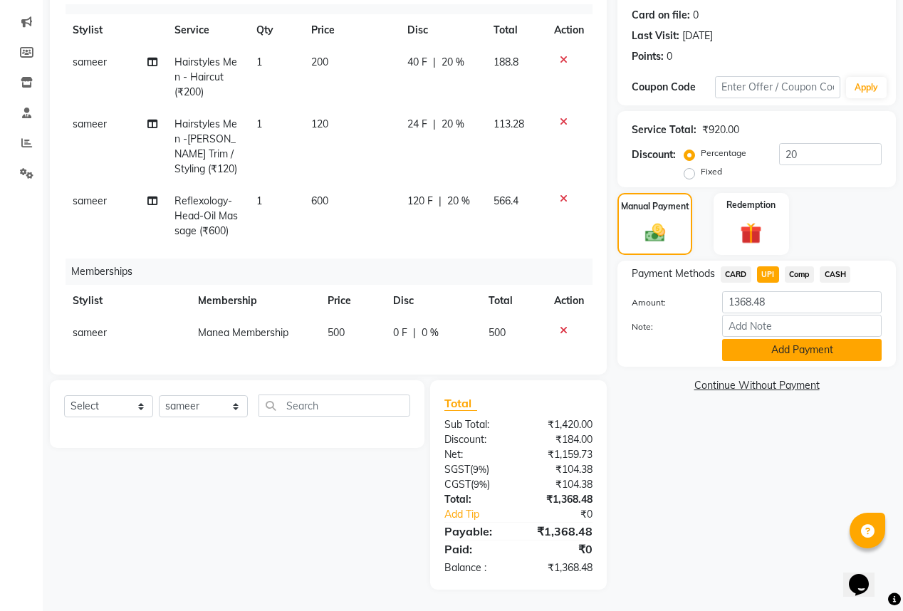
click at [762, 343] on button "Add Payment" at bounding box center [801, 350] width 159 height 22
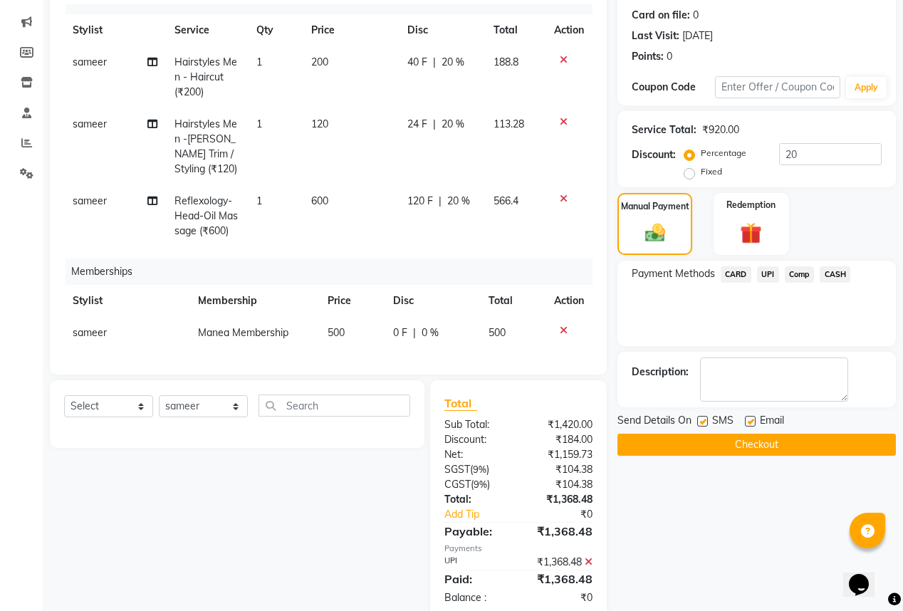
click at [753, 447] on button "Checkout" at bounding box center [756, 445] width 278 height 22
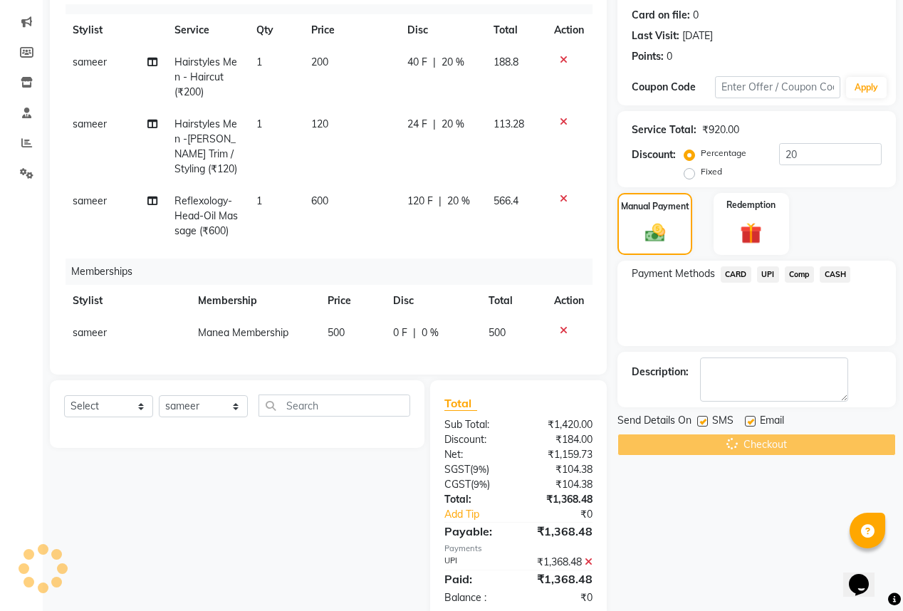
click at [748, 423] on label at bounding box center [750, 421] width 11 height 11
click at [748, 423] on input "checkbox" at bounding box center [749, 421] width 9 height 9
checkbox input "false"
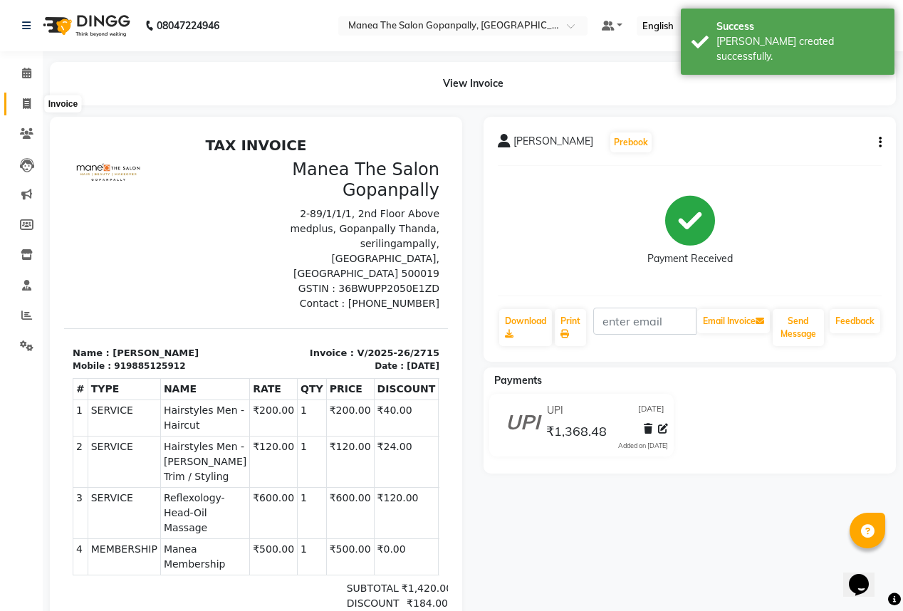
click at [23, 99] on icon at bounding box center [27, 103] width 8 height 11
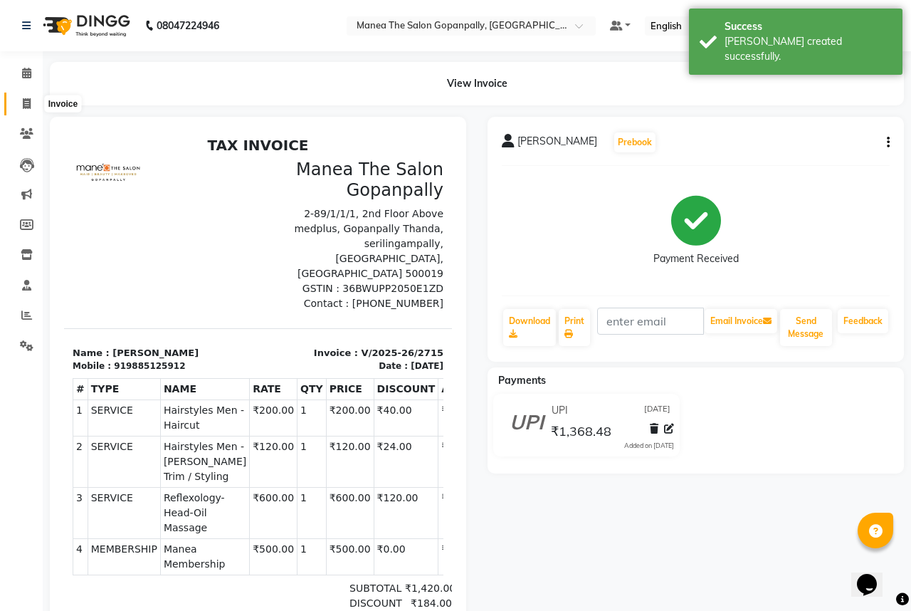
select select "7027"
select select "service"
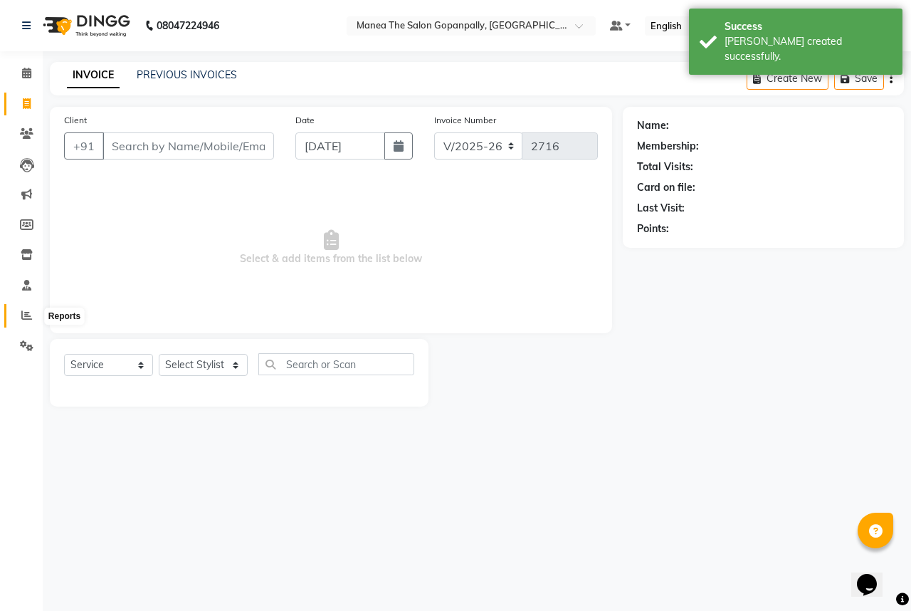
click at [19, 312] on span at bounding box center [26, 316] width 25 height 16
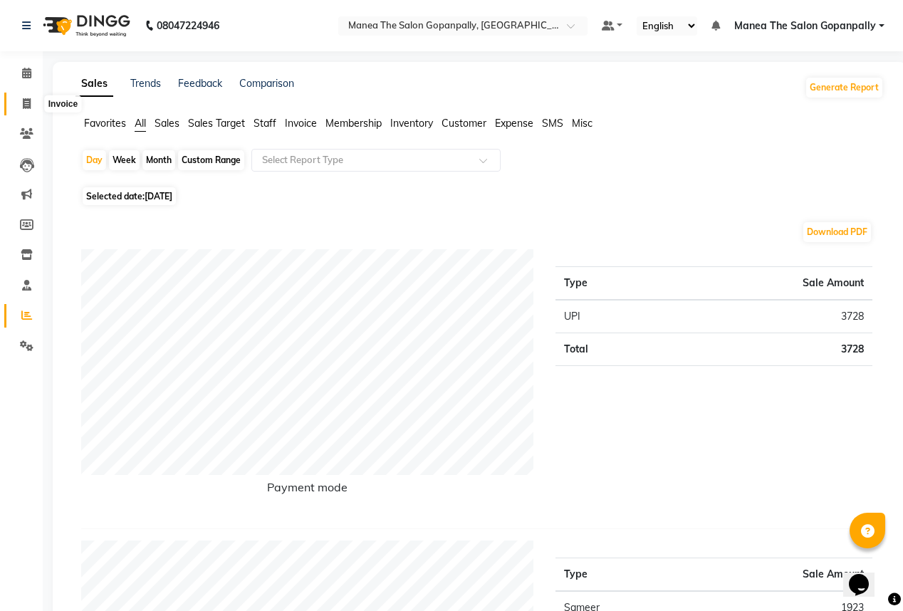
click at [18, 96] on span at bounding box center [26, 104] width 25 height 16
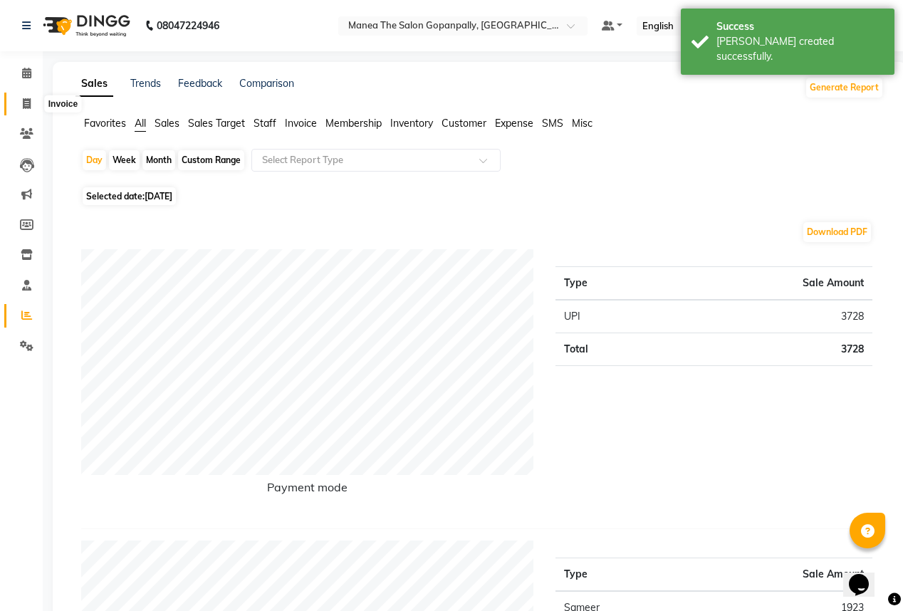
select select "7027"
select select "service"
